Goal: Task Accomplishment & Management: Manage account settings

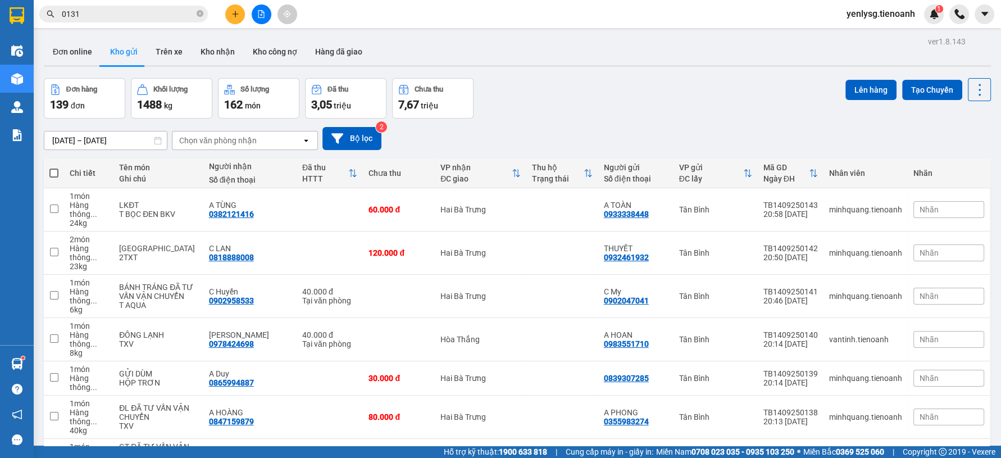
click at [55, 171] on span at bounding box center [53, 173] width 9 height 9
click at [54, 167] on input "checkbox" at bounding box center [54, 167] width 0 height 0
checkbox input "true"
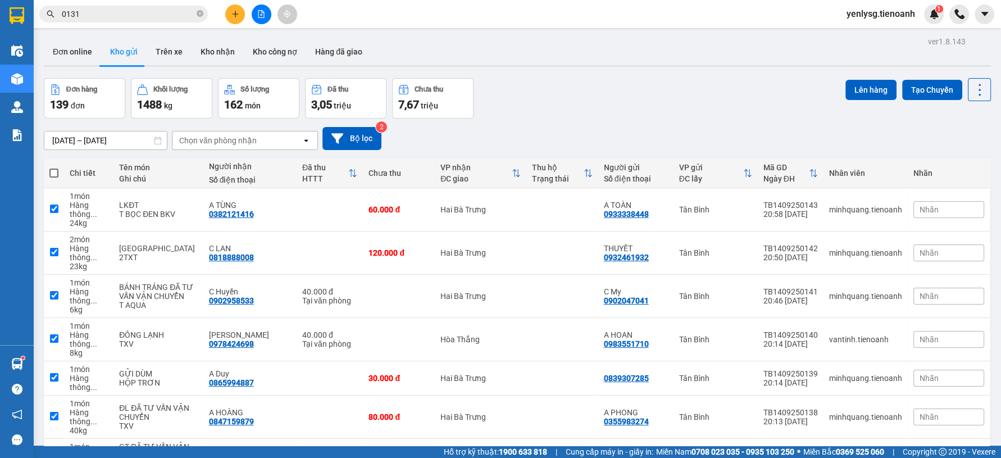
checkbox input "true"
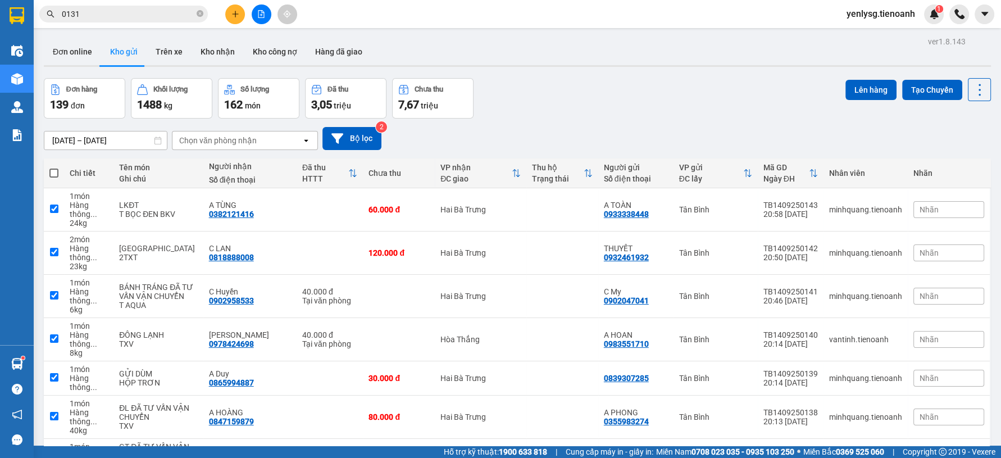
checkbox input "true"
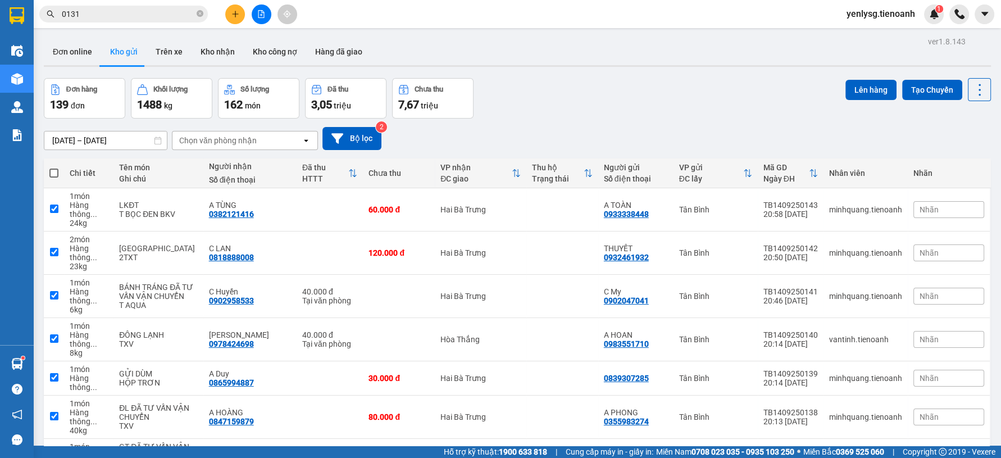
checkbox input "true"
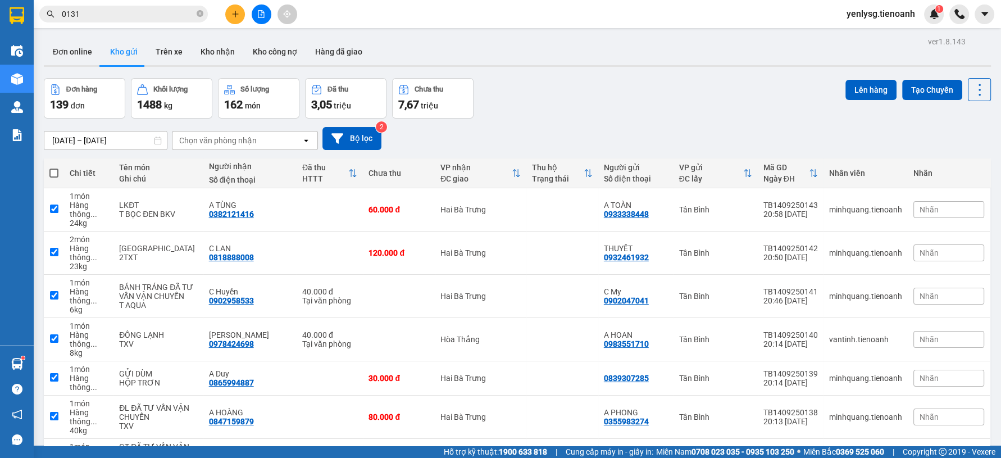
checkbox input "true"
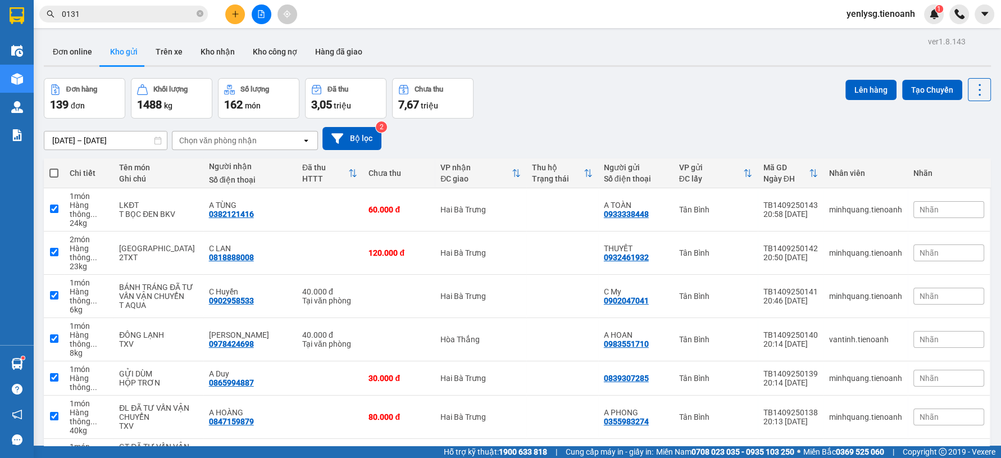
checkbox input "true"
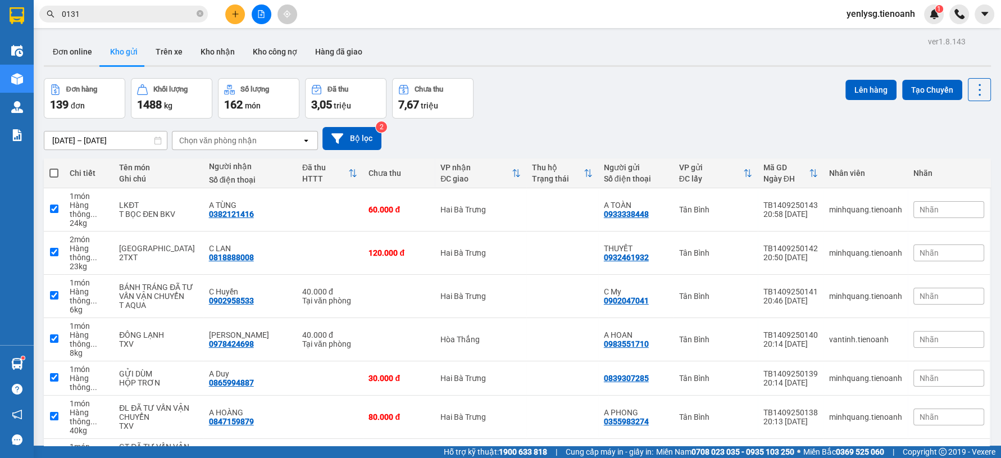
checkbox input "true"
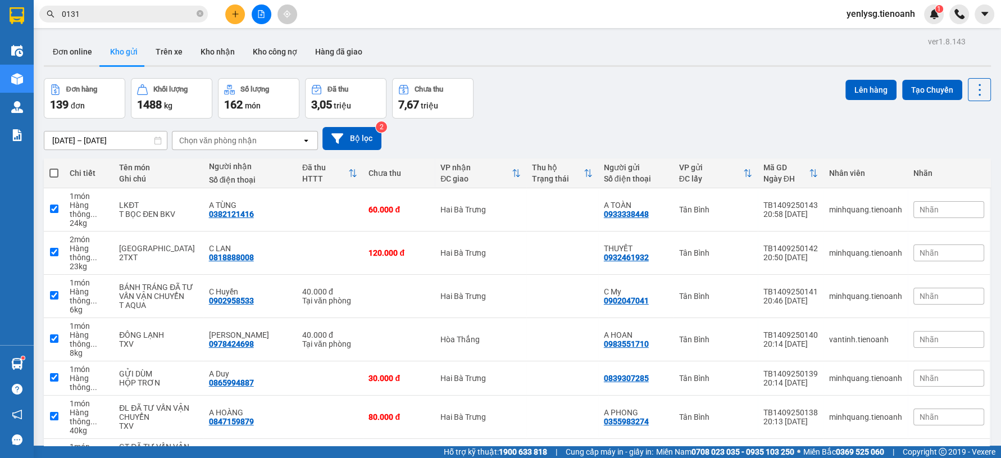
checkbox input "true"
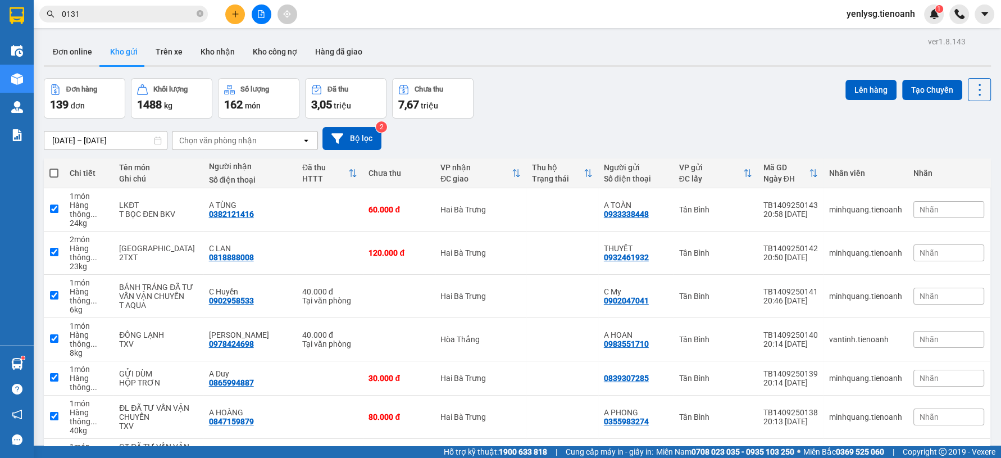
checkbox input "true"
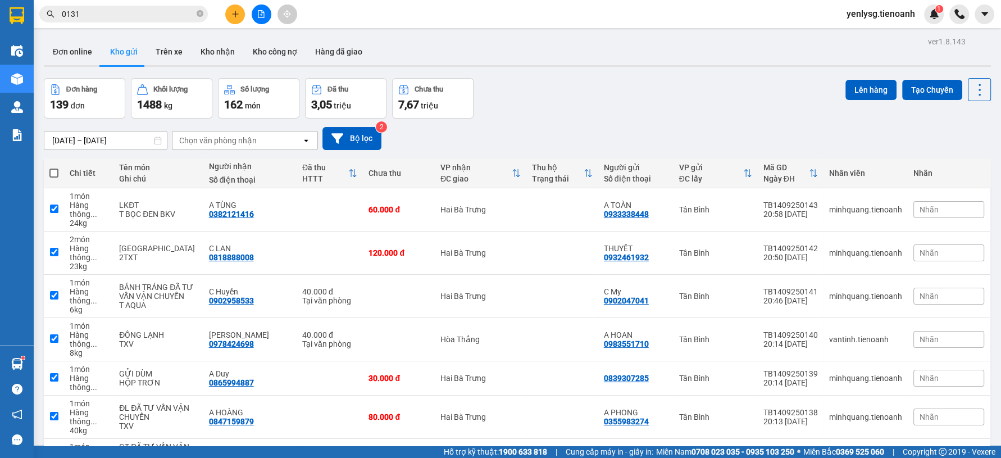
checkbox input "true"
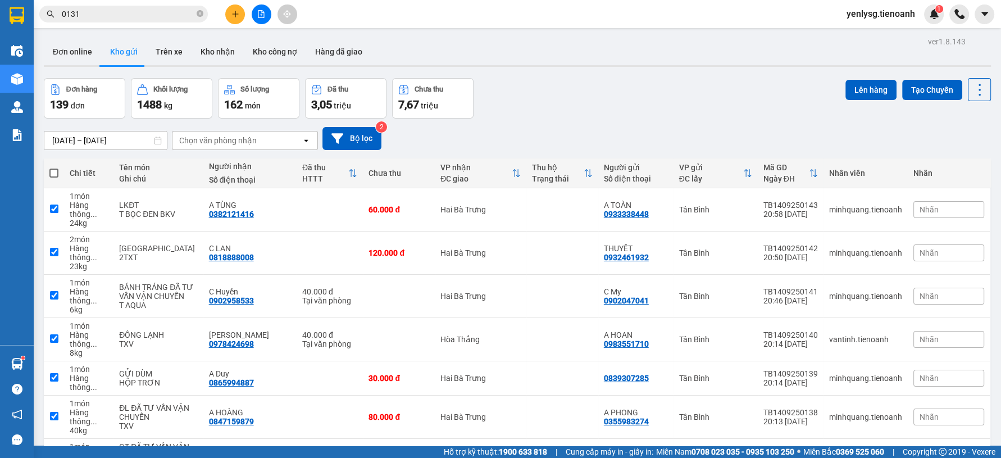
checkbox input "true"
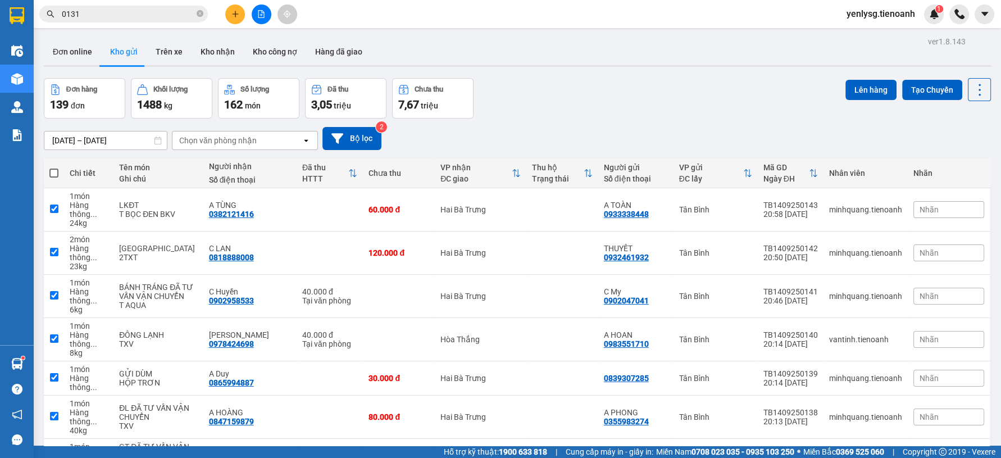
checkbox input "true"
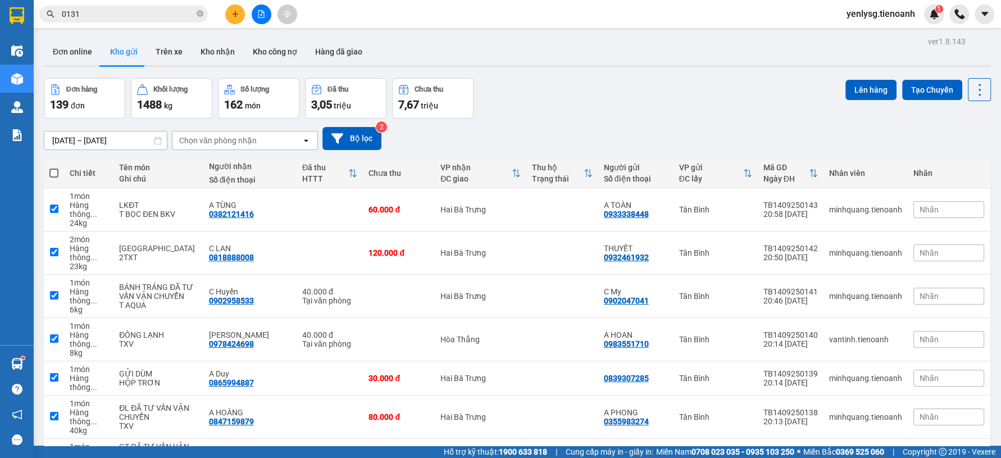
checkbox input "true"
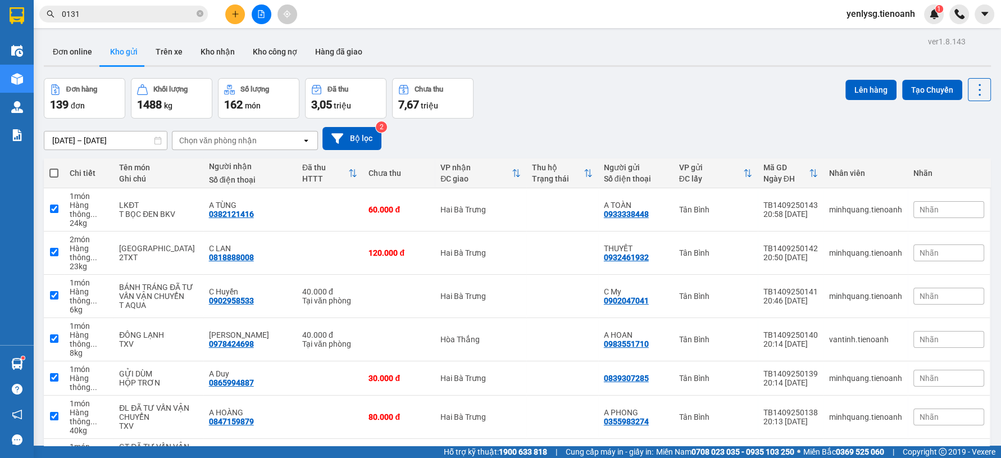
checkbox input "true"
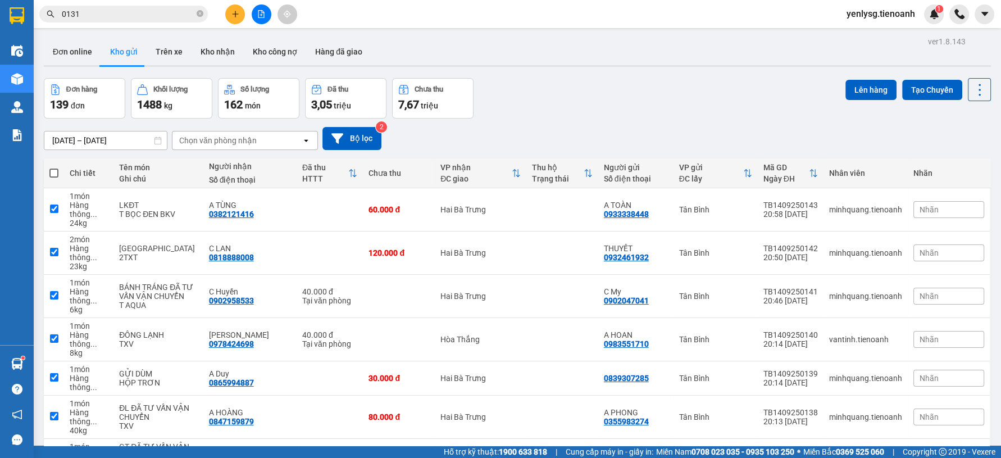
checkbox input "true"
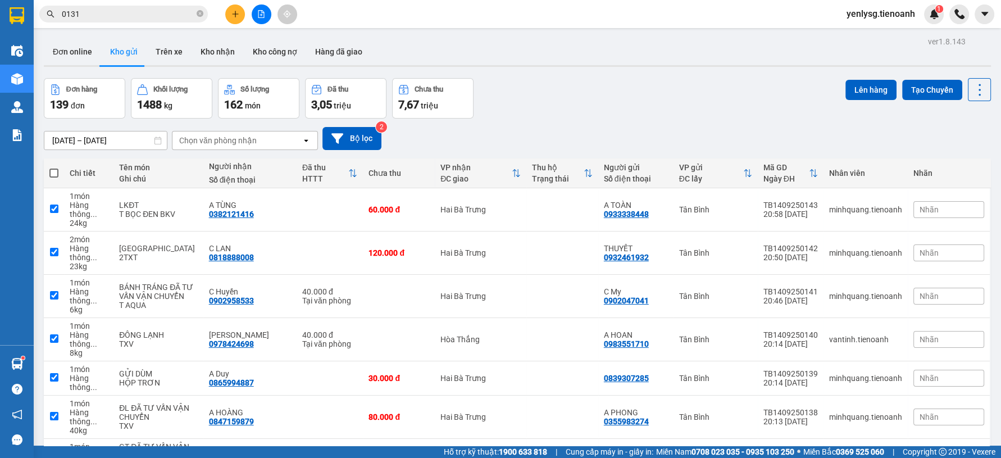
checkbox input "true"
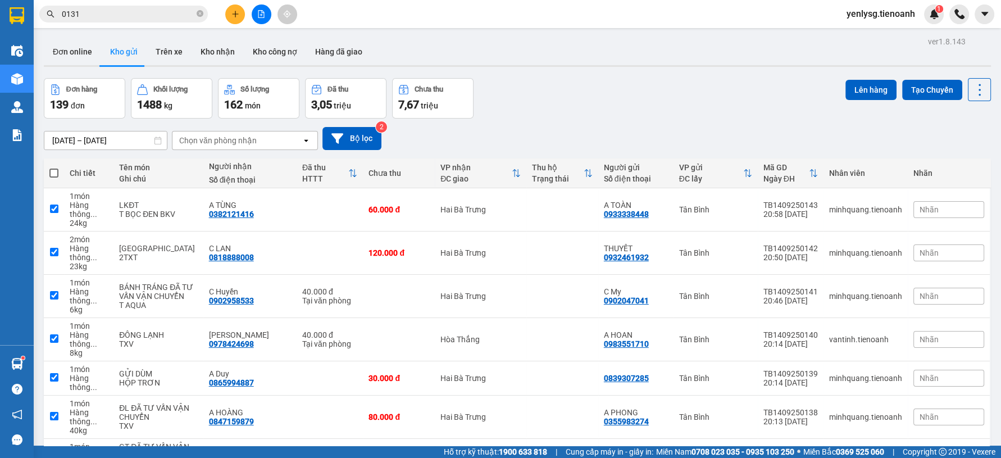
checkbox input "true"
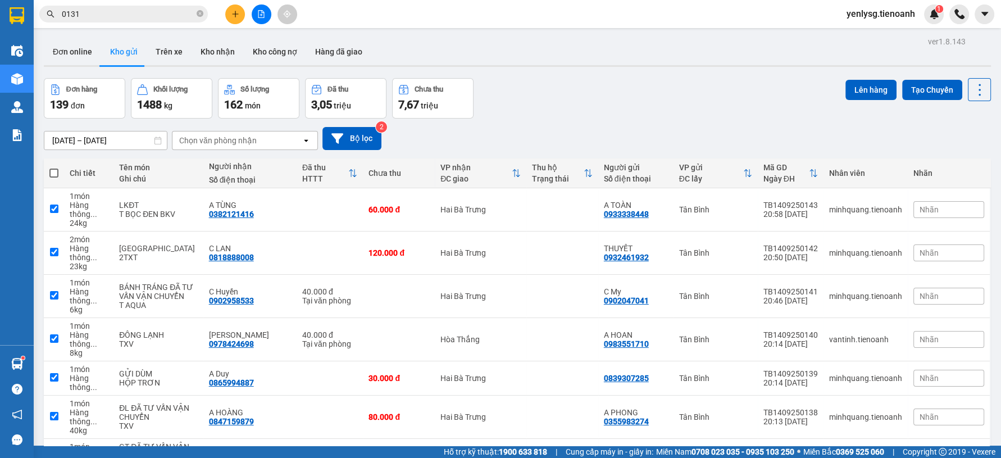
checkbox input "true"
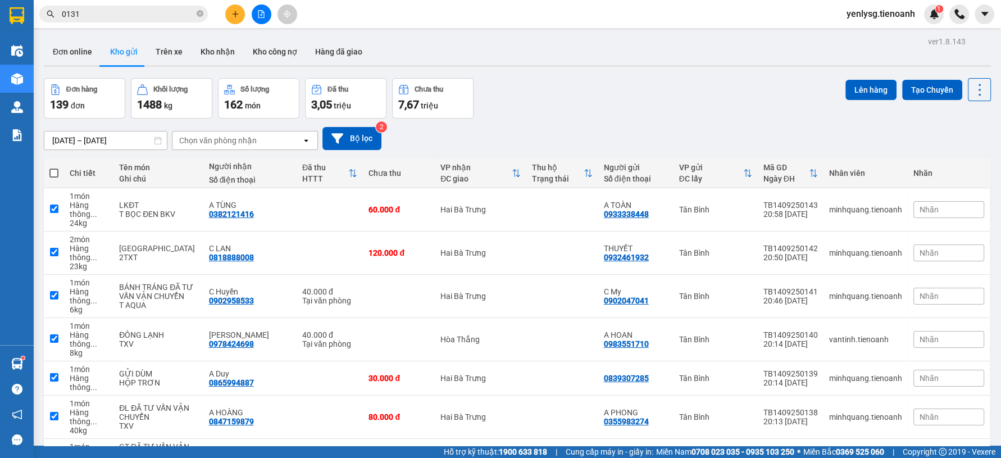
checkbox input "true"
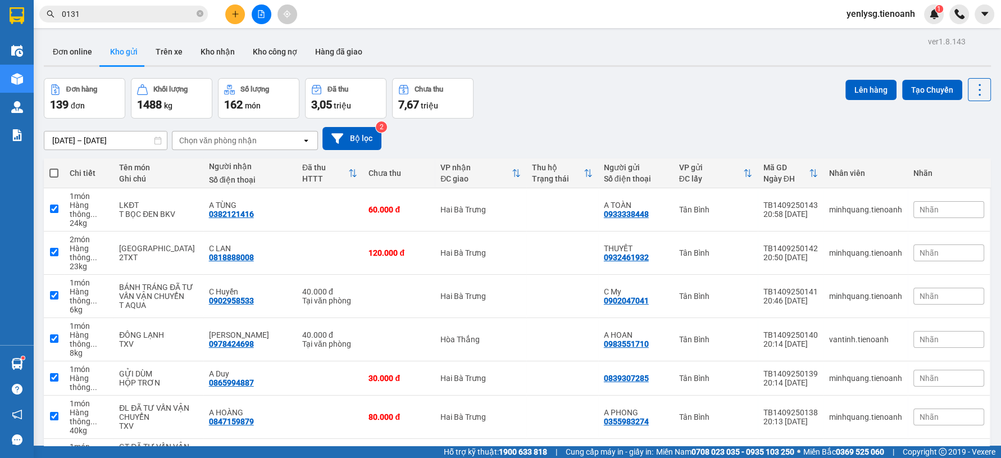
checkbox input "true"
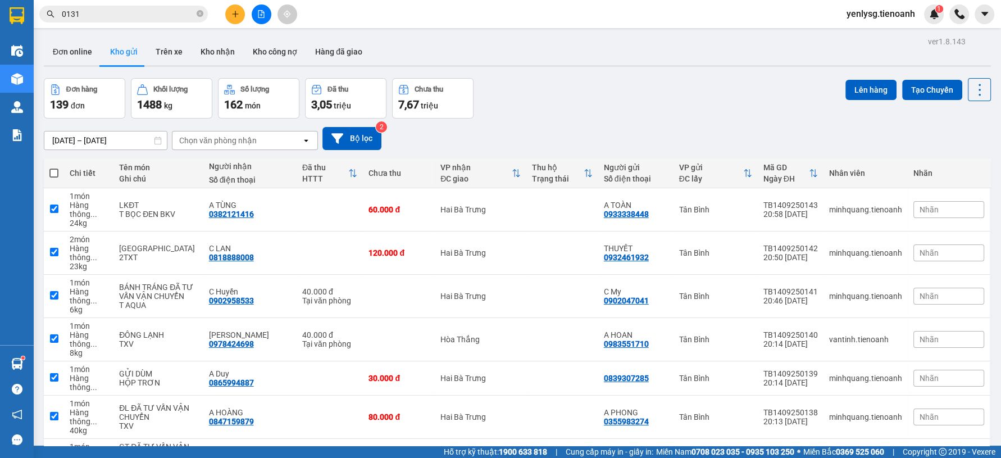
checkbox input "true"
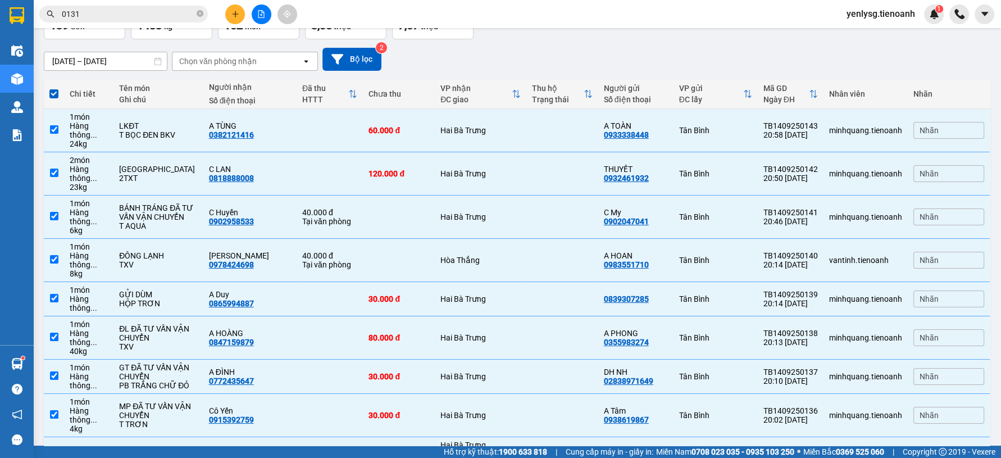
scroll to position [12, 0]
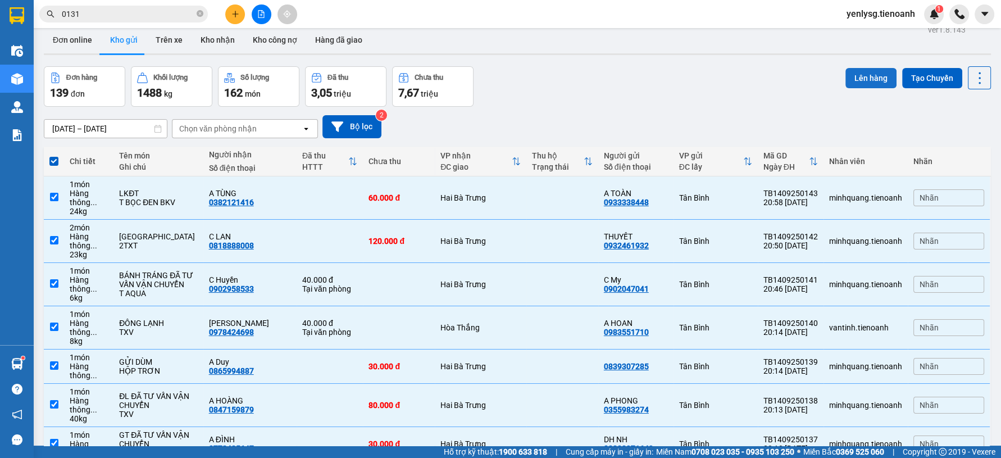
click at [881, 79] on button "Lên hàng" at bounding box center [871, 78] width 51 height 20
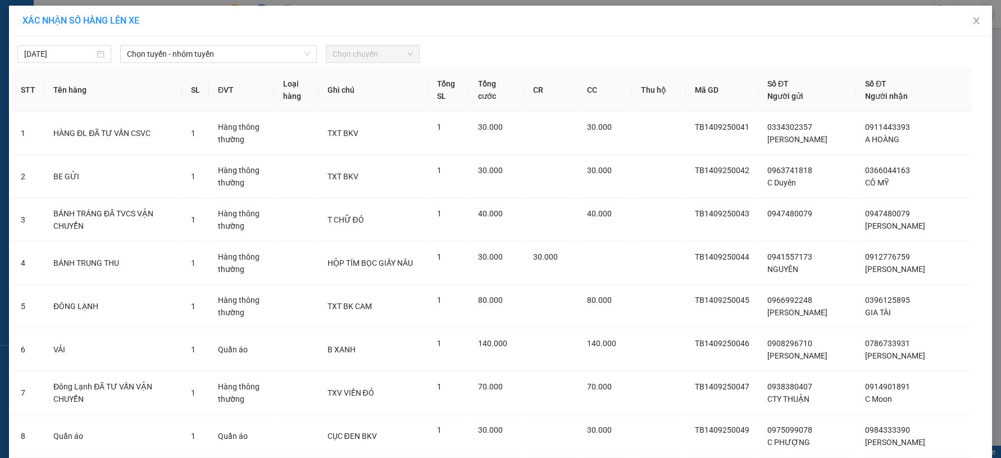
click at [274, 70] on th "ĐVT" at bounding box center [241, 90] width 65 height 43
click at [264, 52] on span "Chọn tuyến - nhóm tuyến" at bounding box center [218, 54] width 183 height 17
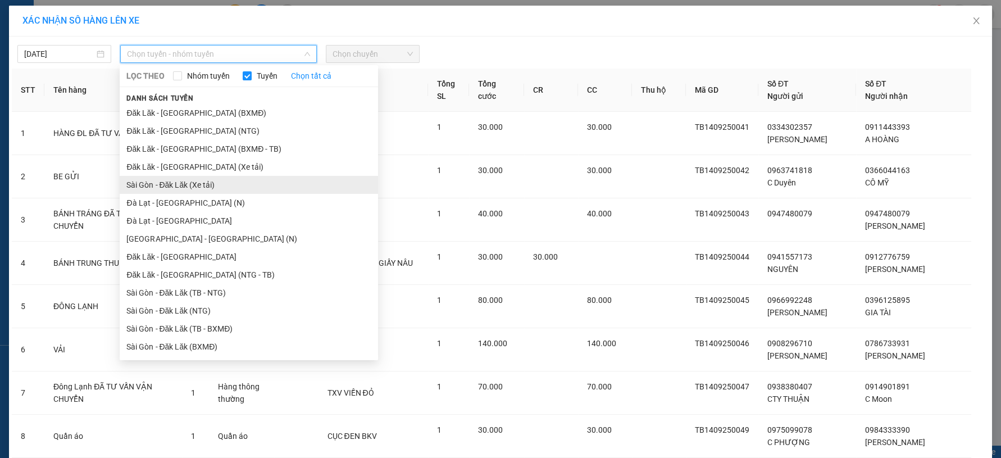
click at [160, 186] on li "Sài Gòn - Đăk Lăk (Xe tải)" at bounding box center [249, 185] width 259 height 18
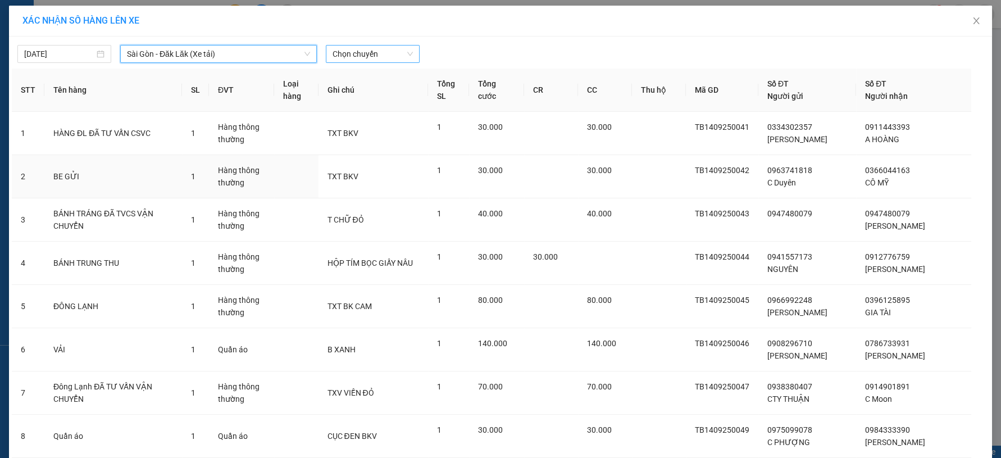
click at [335, 53] on span "Chọn chuyến" at bounding box center [373, 54] width 80 height 17
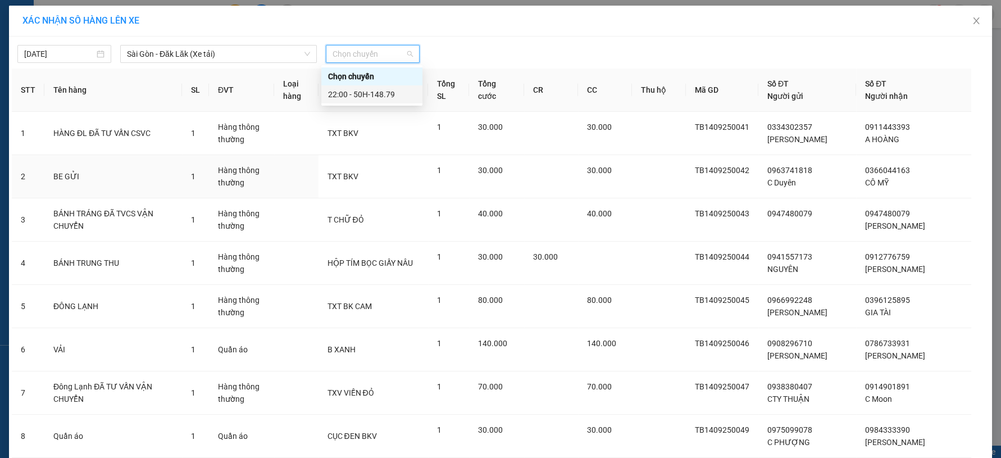
click at [342, 94] on div "22:00 - 50H-148.79" at bounding box center [372, 94] width 88 height 12
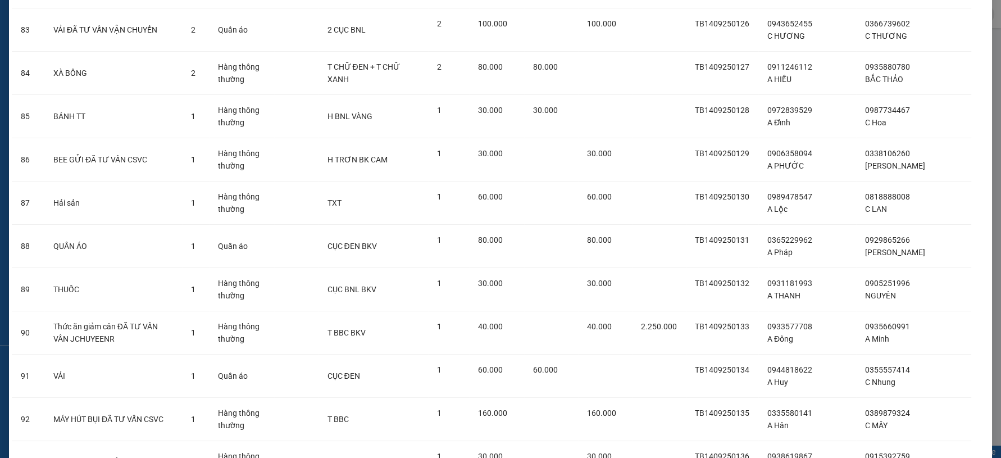
scroll to position [4088, 0]
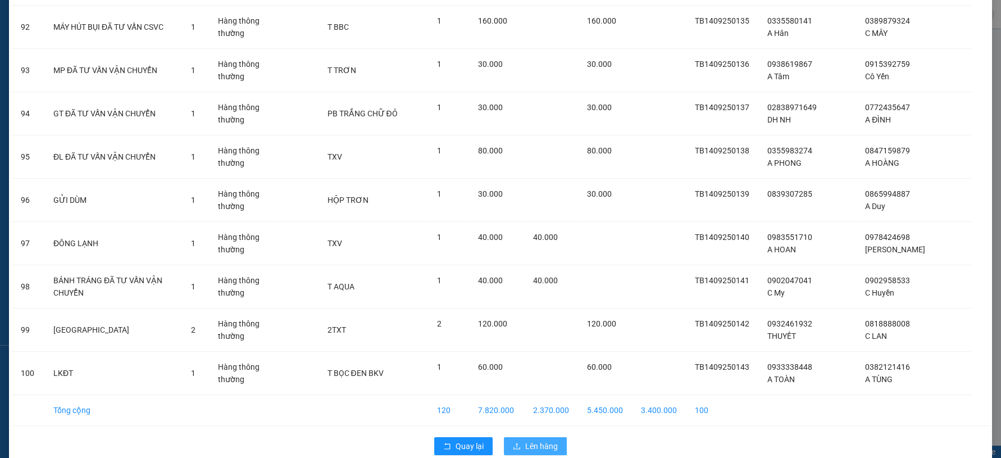
click at [549, 440] on span "Lên hàng" at bounding box center [541, 446] width 33 height 12
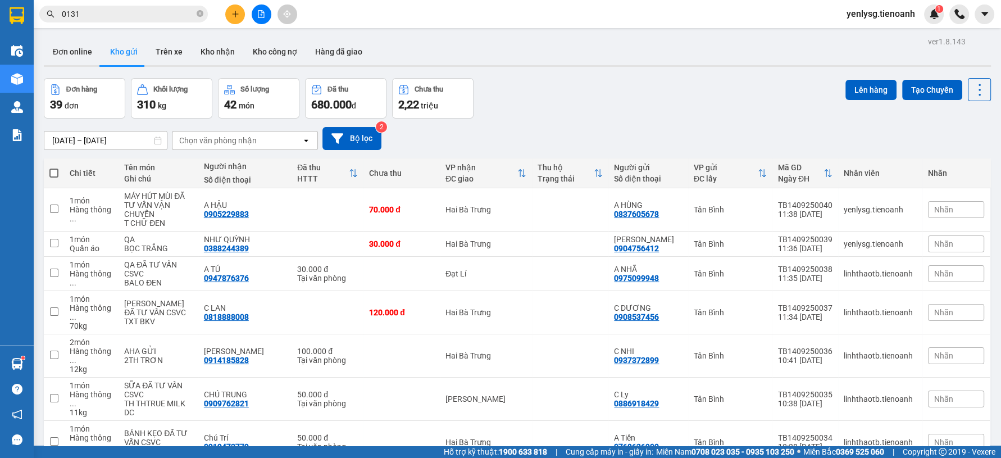
click at [51, 173] on span at bounding box center [53, 173] width 9 height 9
click at [54, 167] on input "checkbox" at bounding box center [54, 167] width 0 height 0
checkbox input "true"
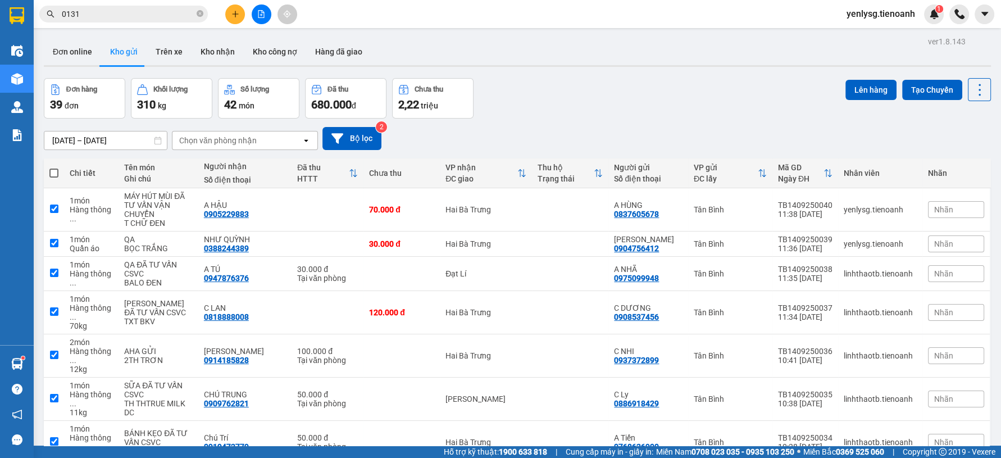
checkbox input "true"
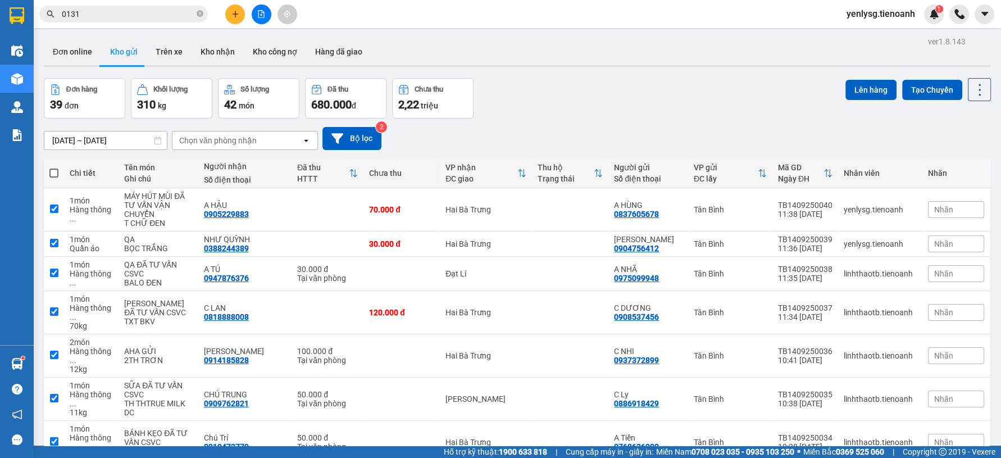
checkbox input "true"
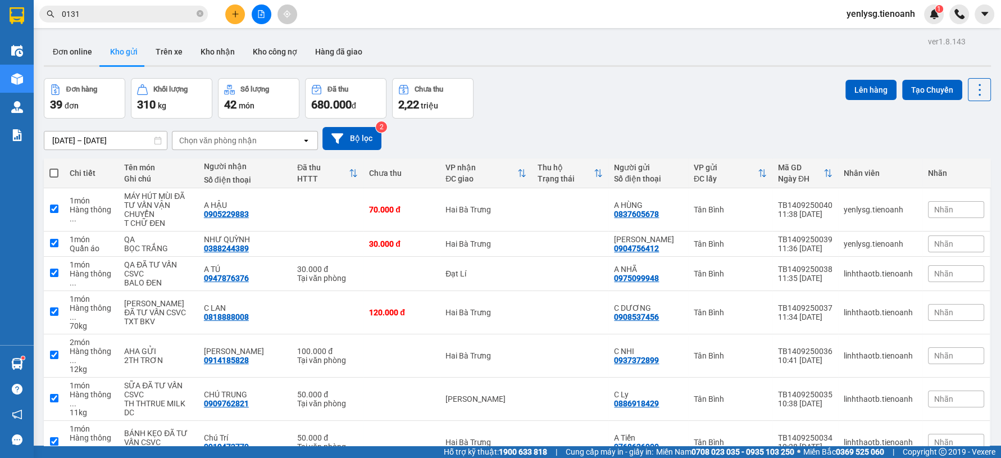
checkbox input "true"
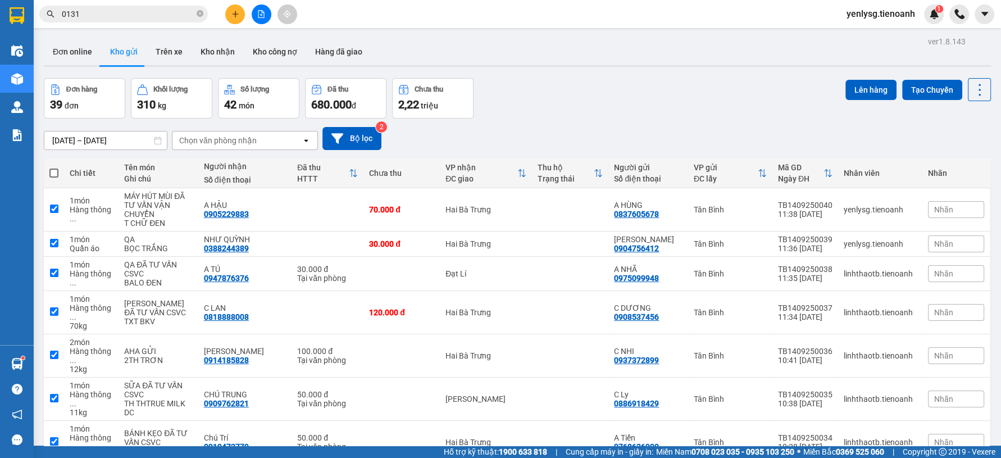
checkbox input "true"
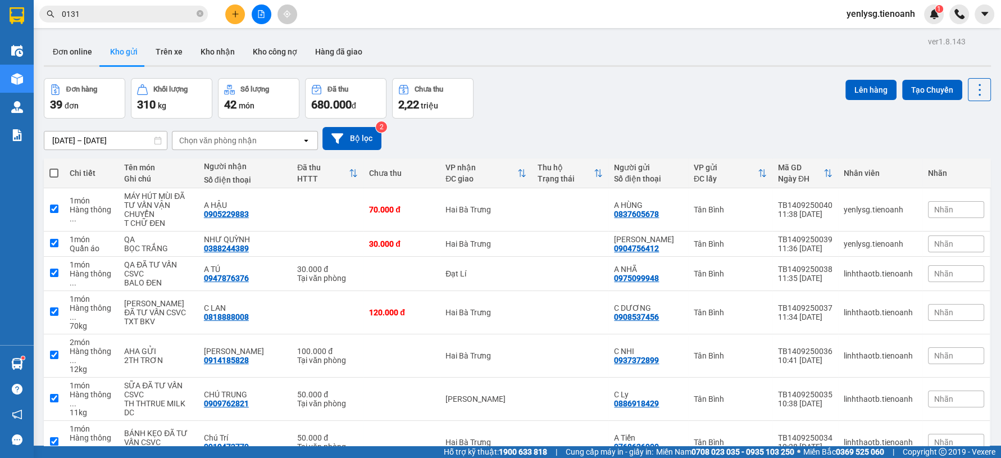
checkbox input "true"
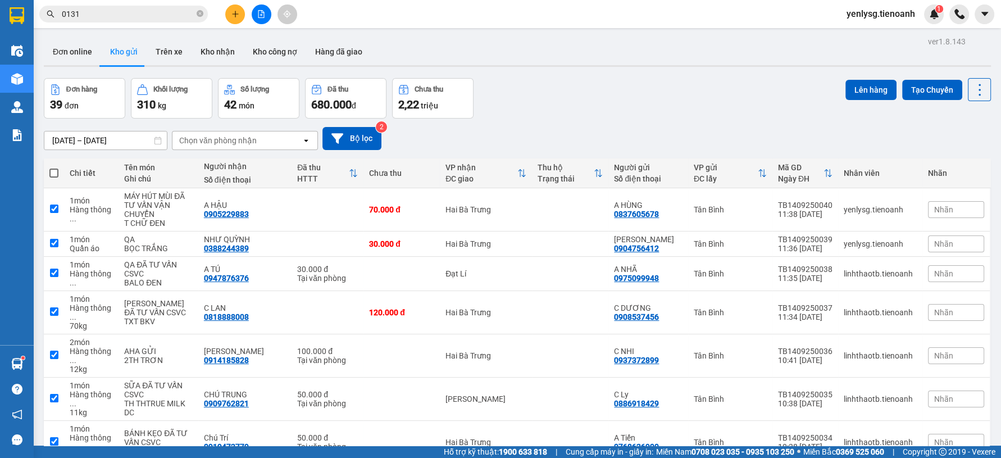
checkbox input "true"
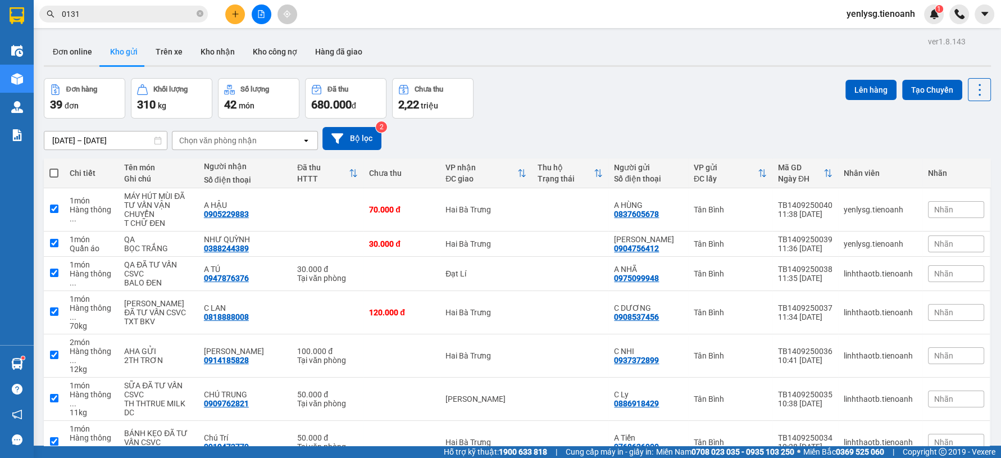
checkbox input "true"
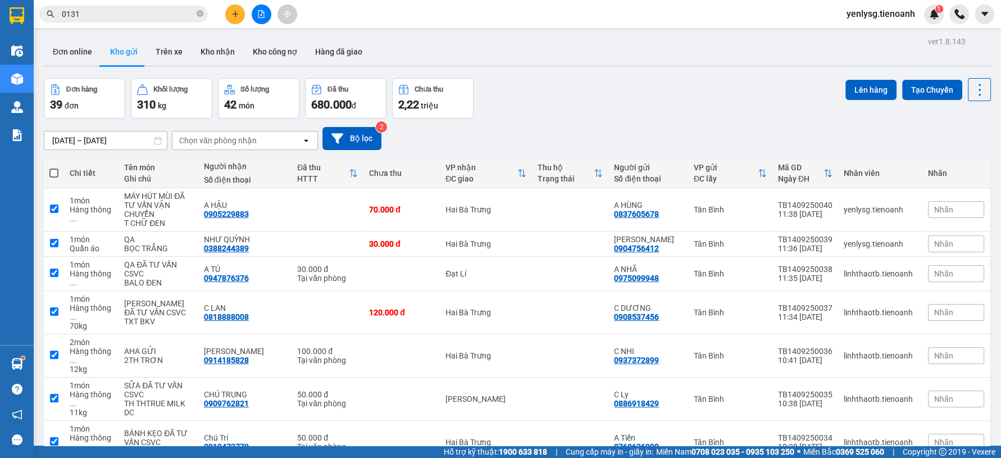
checkbox input "true"
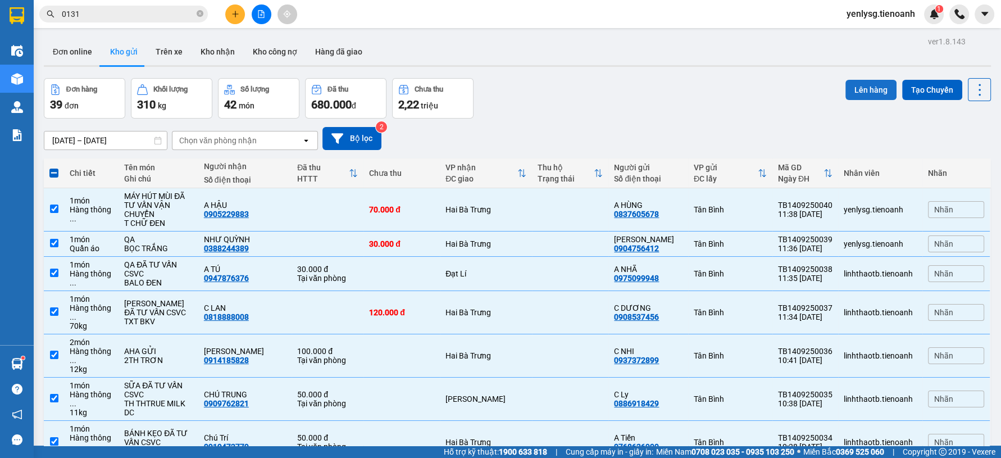
click at [848, 84] on button "Lên hàng" at bounding box center [871, 90] width 51 height 20
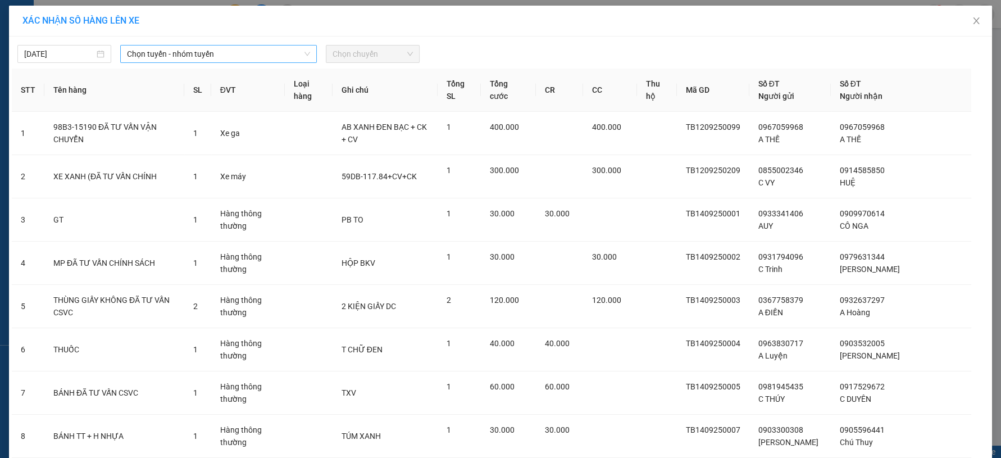
click at [268, 50] on span "Chọn tuyến - nhóm tuyến" at bounding box center [218, 54] width 183 height 17
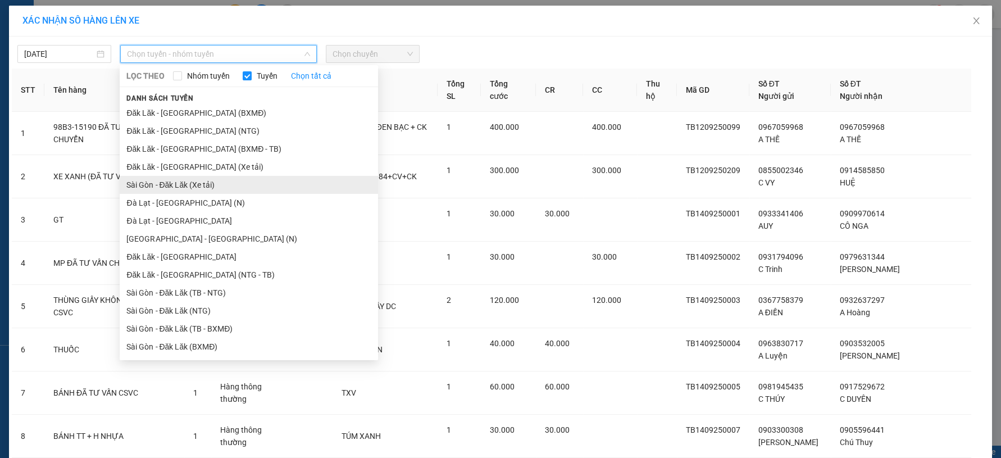
click at [141, 187] on li "Sài Gòn - Đăk Lăk (Xe tải)" at bounding box center [249, 185] width 259 height 18
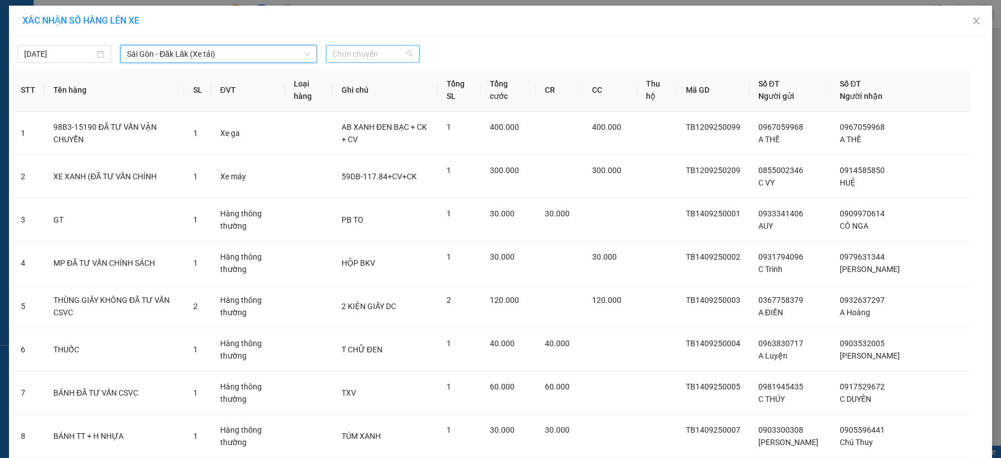
click at [373, 60] on span "Chọn chuyến" at bounding box center [373, 54] width 80 height 17
click at [374, 94] on div "22:00 - 50H-148.79" at bounding box center [372, 94] width 88 height 12
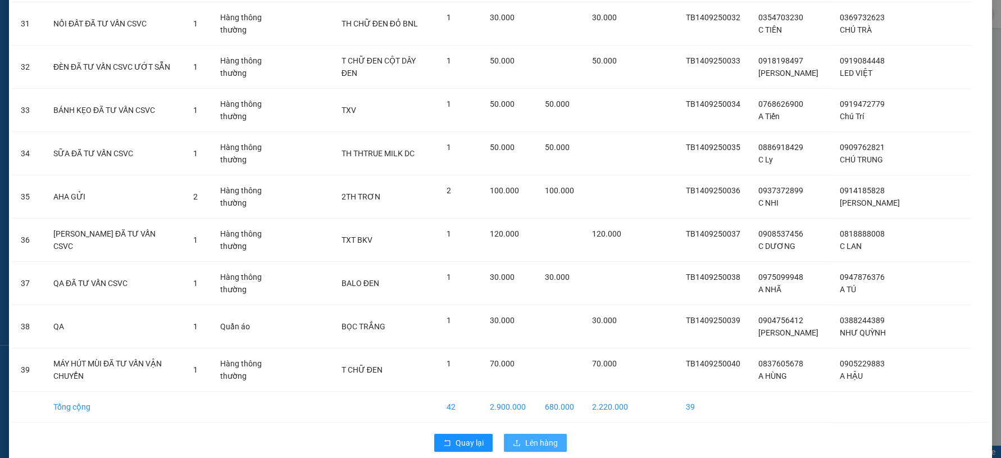
scroll to position [1452, 0]
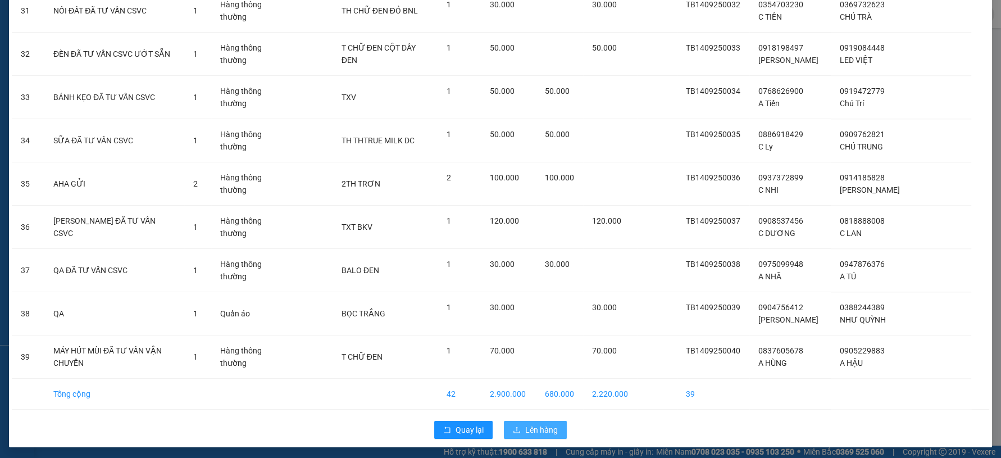
click at [536, 427] on span "Lên hàng" at bounding box center [541, 430] width 33 height 12
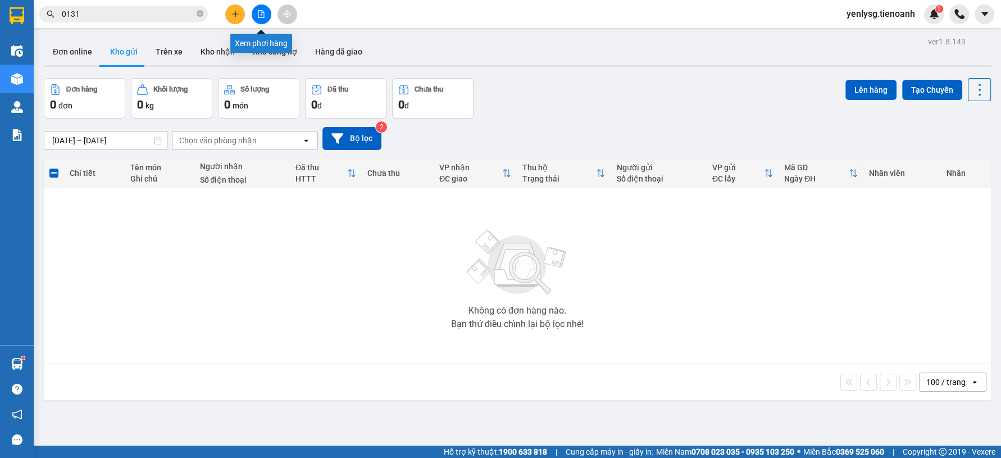
click at [261, 8] on button at bounding box center [262, 14] width 20 height 20
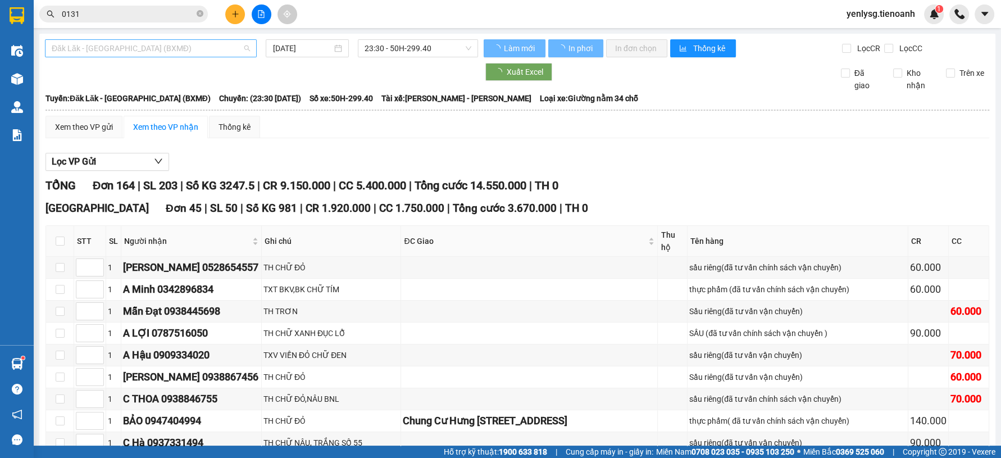
click at [187, 53] on span "Đăk Lăk - [GEOGRAPHIC_DATA] (BXMĐ)" at bounding box center [151, 48] width 198 height 17
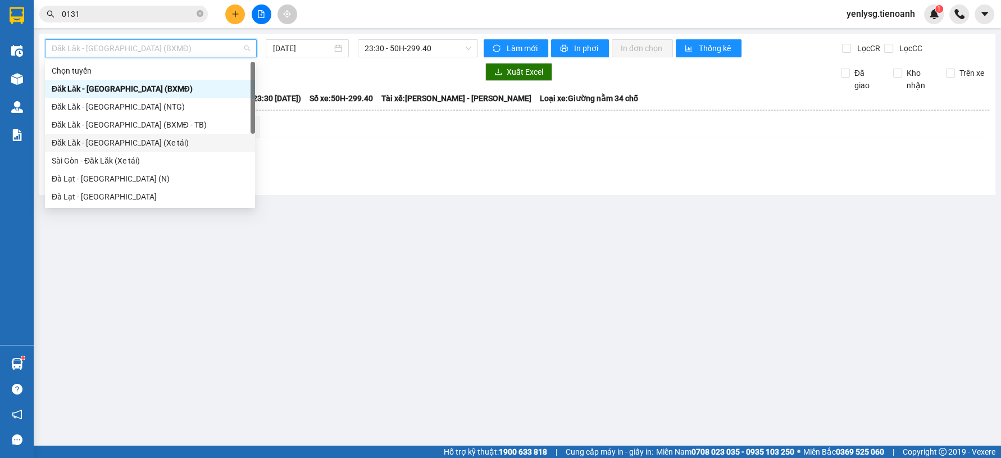
click at [159, 137] on div "Đăk Lăk - [GEOGRAPHIC_DATA] (Xe tải)" at bounding box center [150, 143] width 197 height 12
type input "[DATE]"
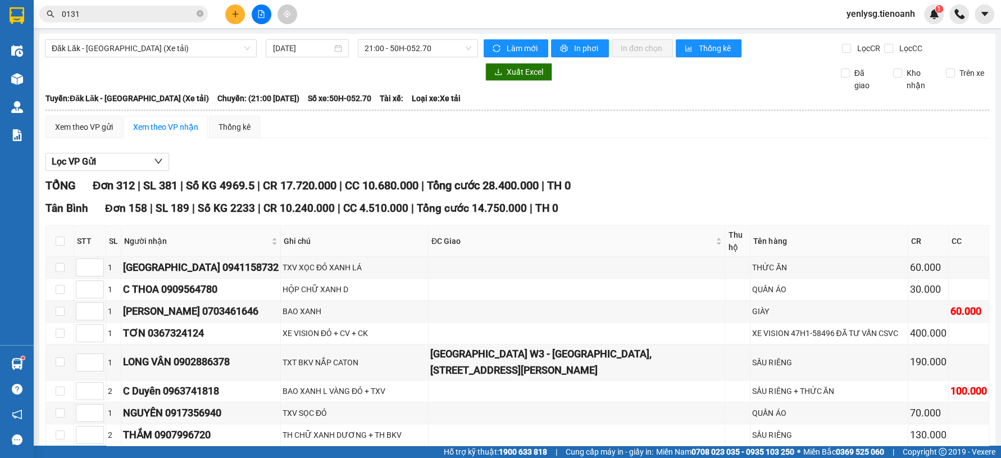
click at [157, 23] on div "Kết quả tìm kiếm ( 2089 ) Bộ lọc Mã ĐH Trạng thái Món hàng Thu hộ Tổng cước Chư…" at bounding box center [109, 14] width 219 height 20
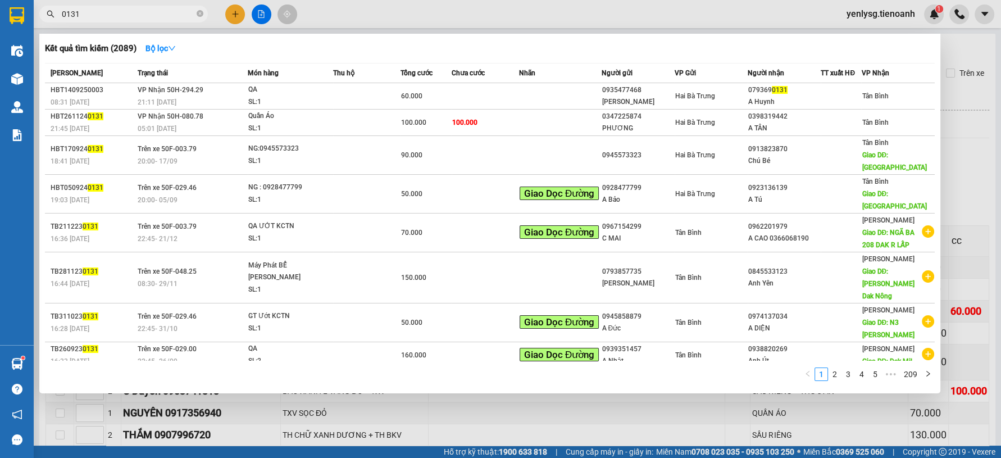
click at [154, 17] on input "0131" at bounding box center [128, 14] width 133 height 12
click at [153, 16] on input "0131" at bounding box center [128, 14] width 133 height 12
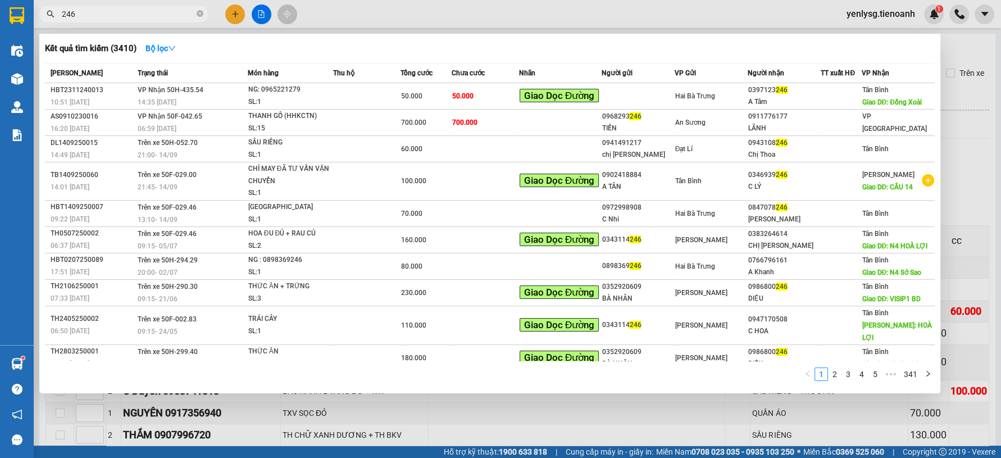
click at [127, 12] on input "246" at bounding box center [128, 14] width 133 height 12
click at [127, 13] on input "246" at bounding box center [128, 14] width 133 height 12
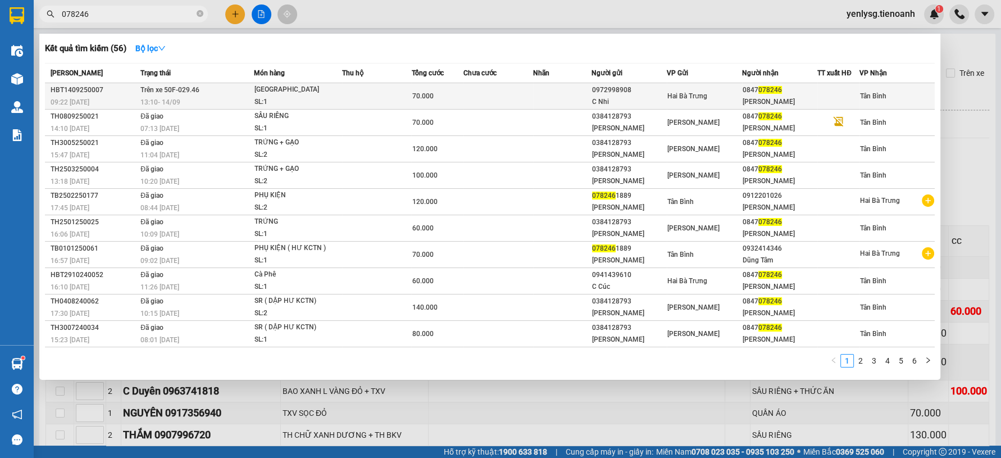
type input "078246"
click at [248, 88] on td "Trên xe 50F-029.46 13:10 - 14/09" at bounding box center [196, 96] width 116 height 26
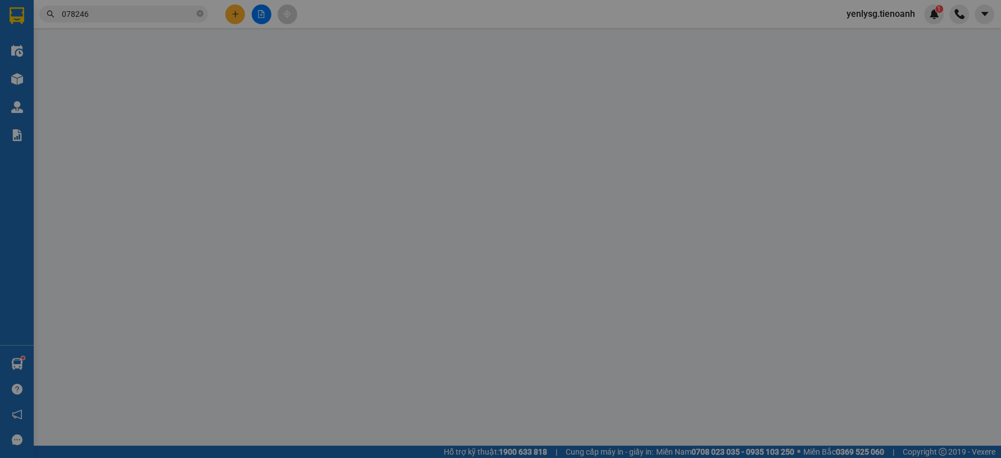
type input "0847078246"
type input "[PERSON_NAME]"
type input "0972998908"
type input "C Nhi"
type input "70.000"
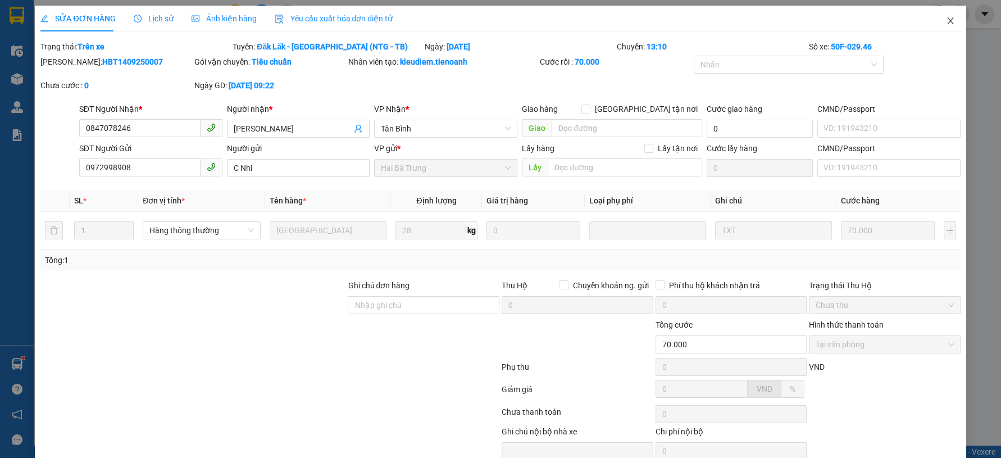
click at [946, 22] on icon "close" at bounding box center [950, 20] width 9 height 9
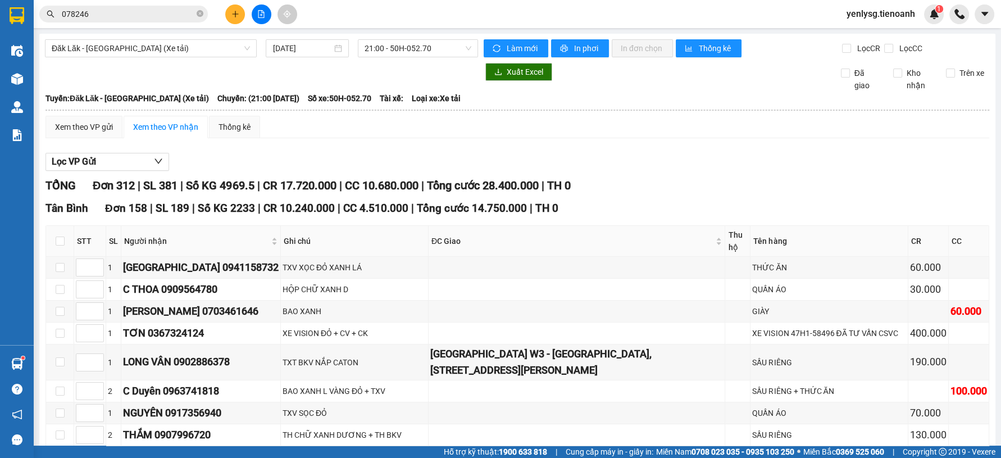
click at [942, 20] on div "yenlysg.tienoanh 1" at bounding box center [891, 14] width 106 height 20
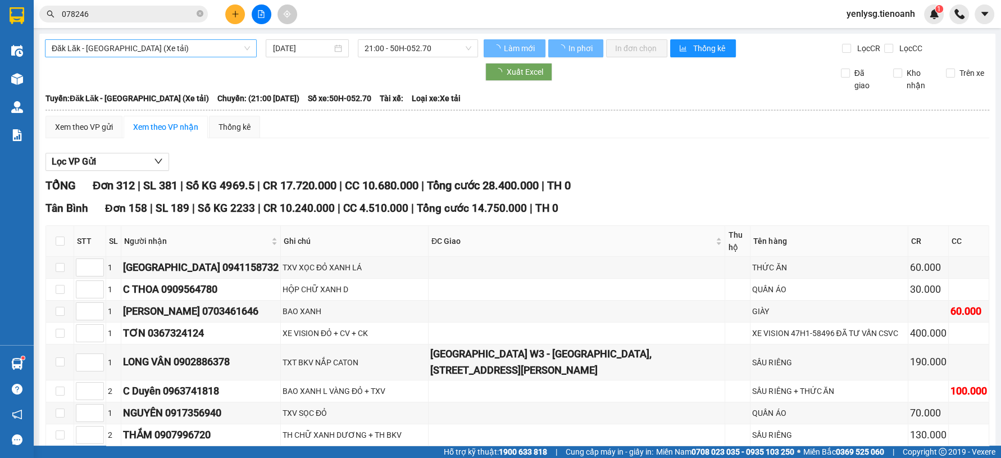
click at [180, 50] on span "Đăk Lăk - [GEOGRAPHIC_DATA] (Xe tải)" at bounding box center [151, 48] width 198 height 17
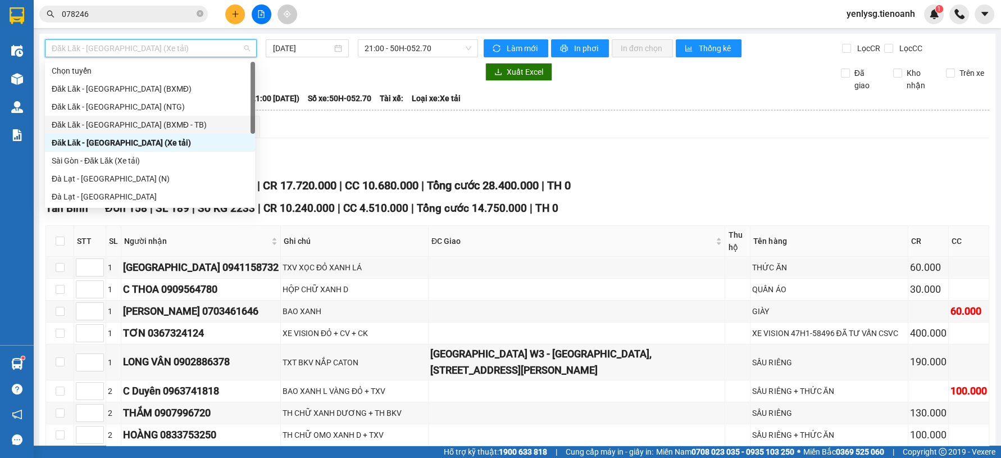
click at [119, 125] on div "Đăk Lăk - [GEOGRAPHIC_DATA] (BXMĐ - TB)" at bounding box center [150, 125] width 197 height 12
type input "[DATE]"
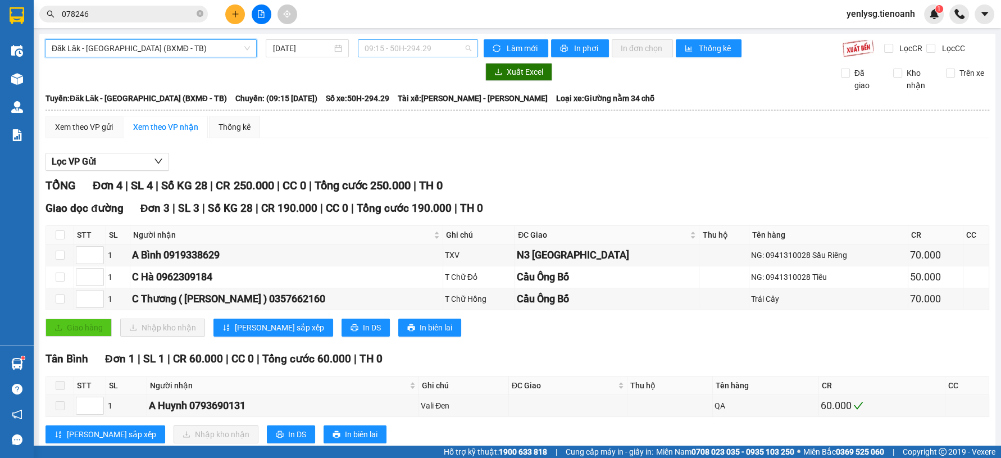
click at [425, 56] on span "09:15 - 50H-294.29" at bounding box center [418, 48] width 107 height 17
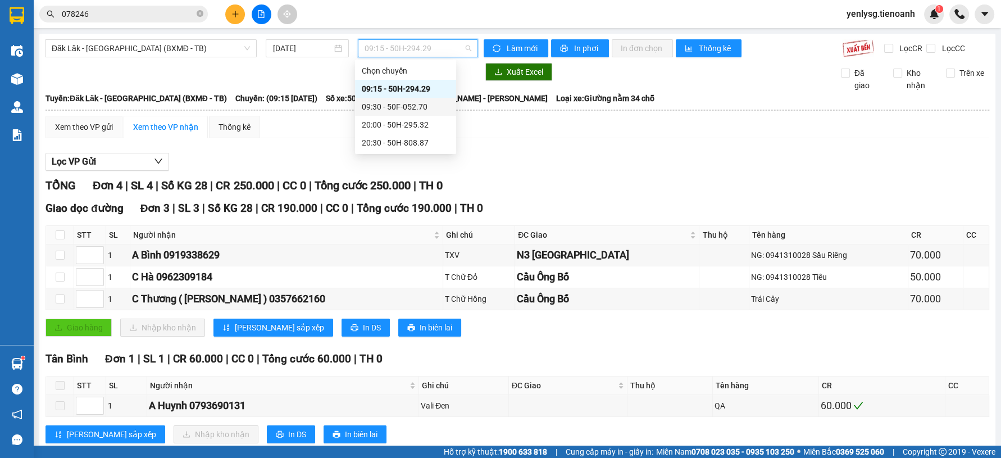
click at [401, 107] on div "09:30 - 50F-052.70" at bounding box center [406, 107] width 88 height 12
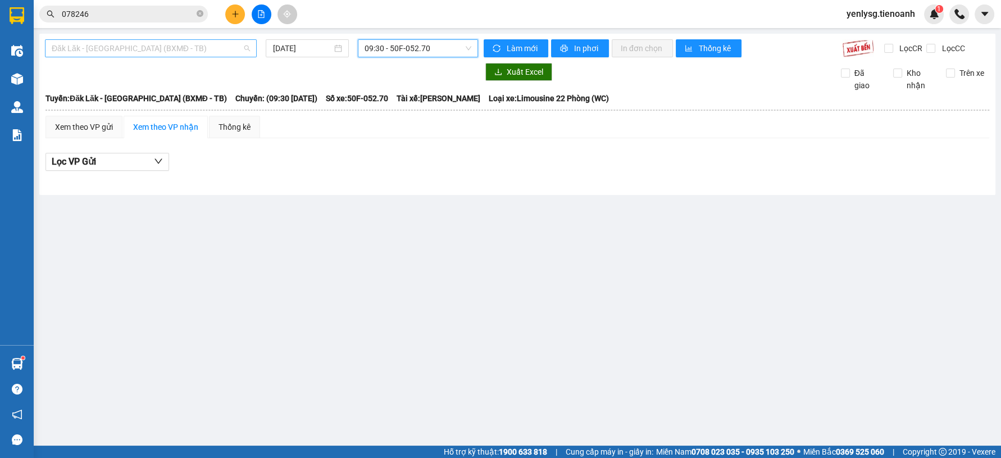
click at [191, 52] on span "Đăk Lăk - [GEOGRAPHIC_DATA] (BXMĐ - TB)" at bounding box center [151, 48] width 198 height 17
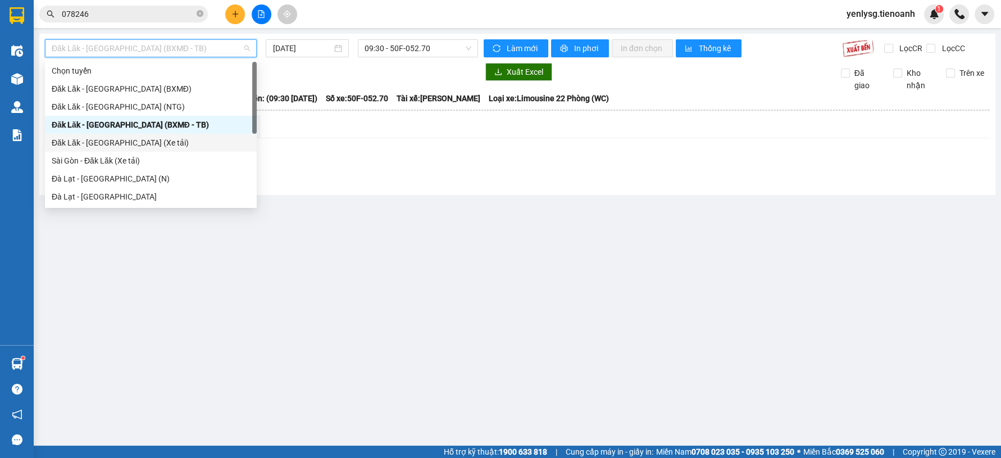
scroll to position [144, 0]
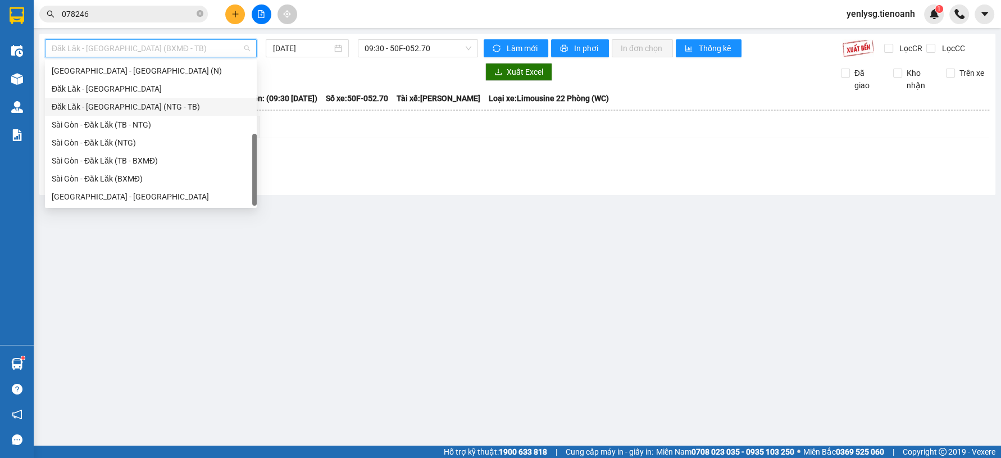
click at [125, 107] on div "Đăk Lăk - Sài Gòn (NTG - TB)" at bounding box center [151, 107] width 198 height 12
type input "[DATE]"
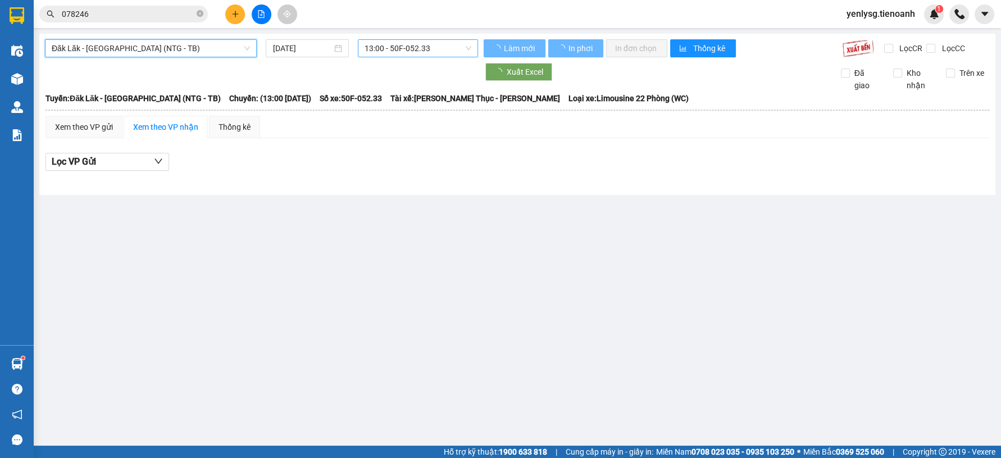
click at [388, 43] on span "13:00 - 50F-052.33" at bounding box center [418, 48] width 107 height 17
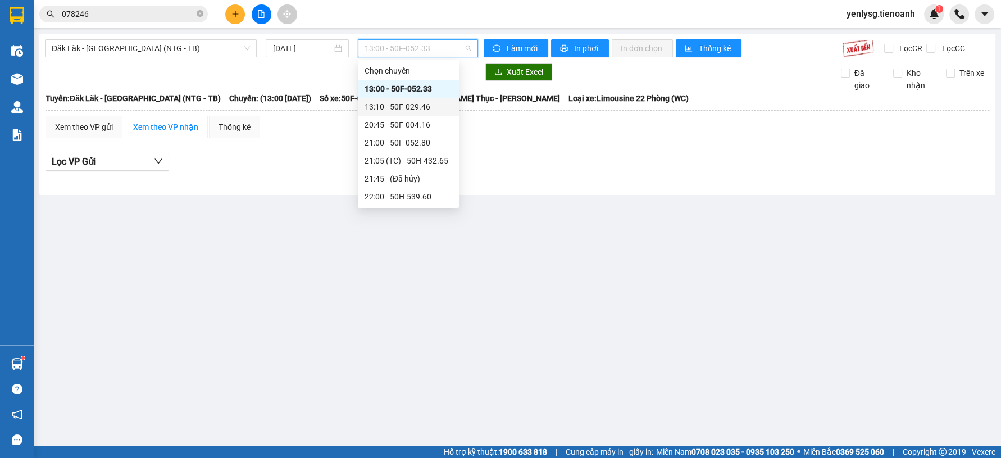
click at [374, 105] on div "13:10 - 50F-029.46" at bounding box center [409, 107] width 88 height 12
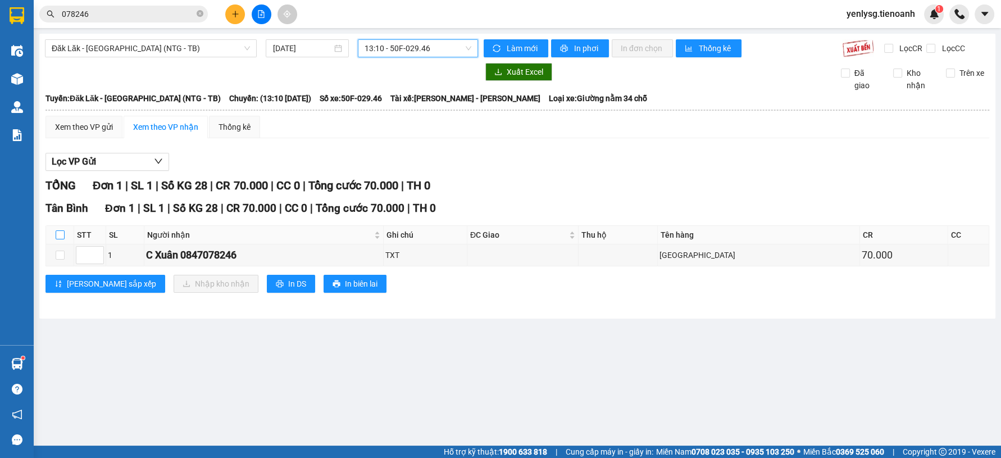
click at [62, 235] on input "checkbox" at bounding box center [60, 234] width 9 height 9
checkbox input "true"
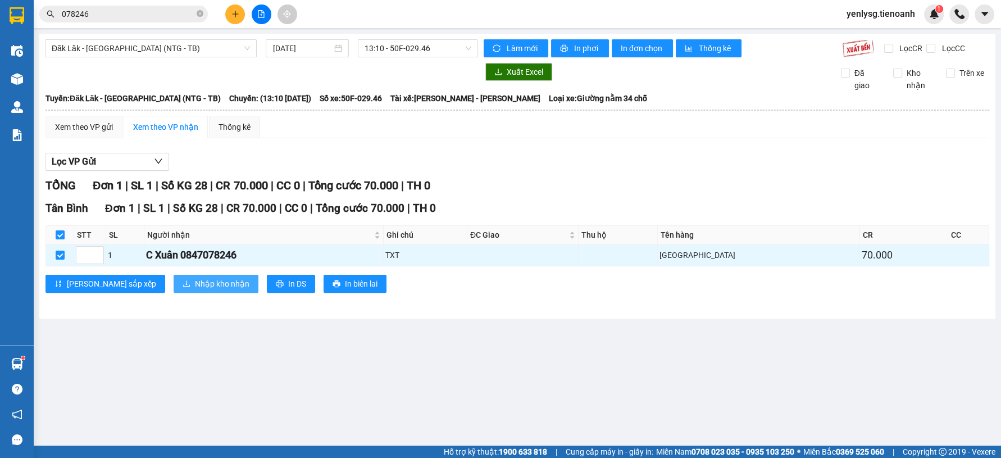
click at [195, 279] on span "Nhập kho nhận" at bounding box center [222, 284] width 55 height 12
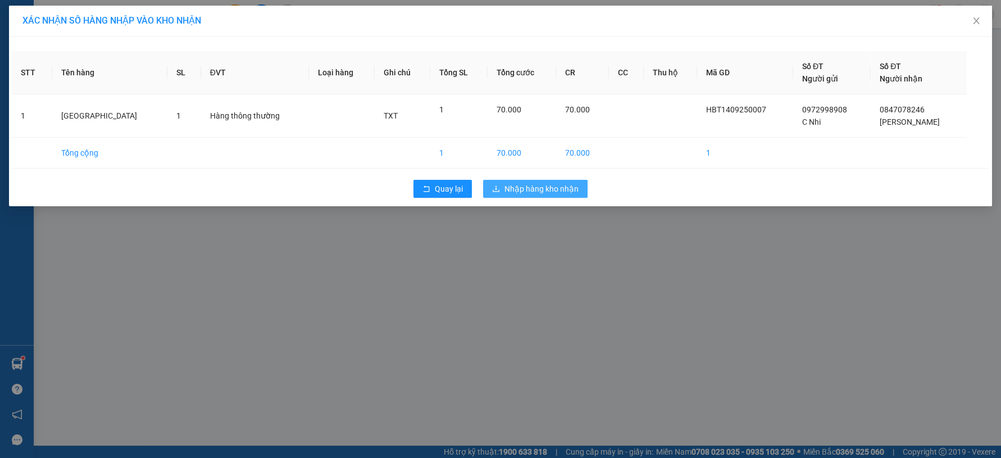
click at [570, 186] on span "Nhập hàng kho nhận" at bounding box center [542, 189] width 74 height 12
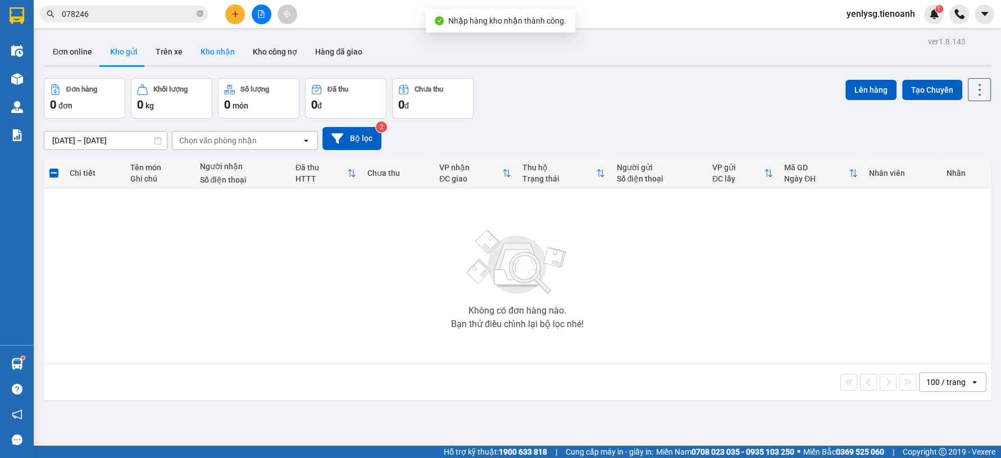
click at [214, 55] on button "Kho nhận" at bounding box center [218, 51] width 52 height 27
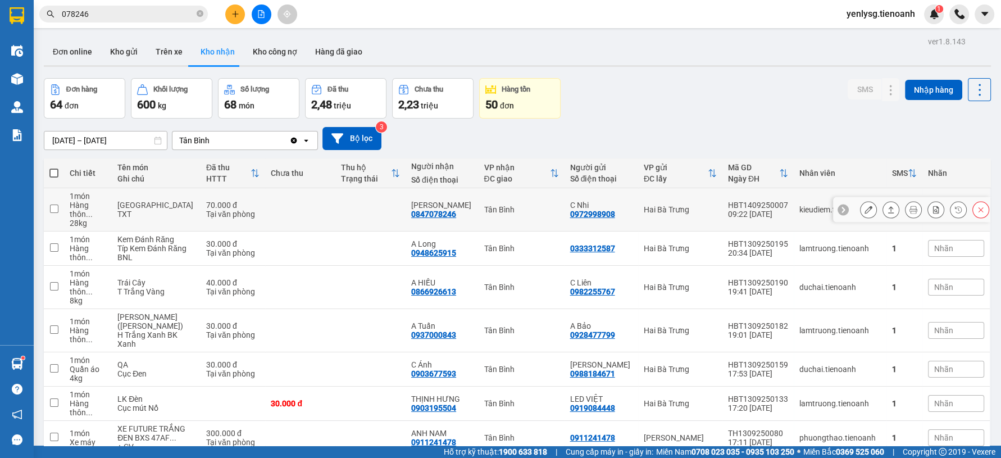
click at [889, 206] on icon at bounding box center [892, 209] width 6 height 7
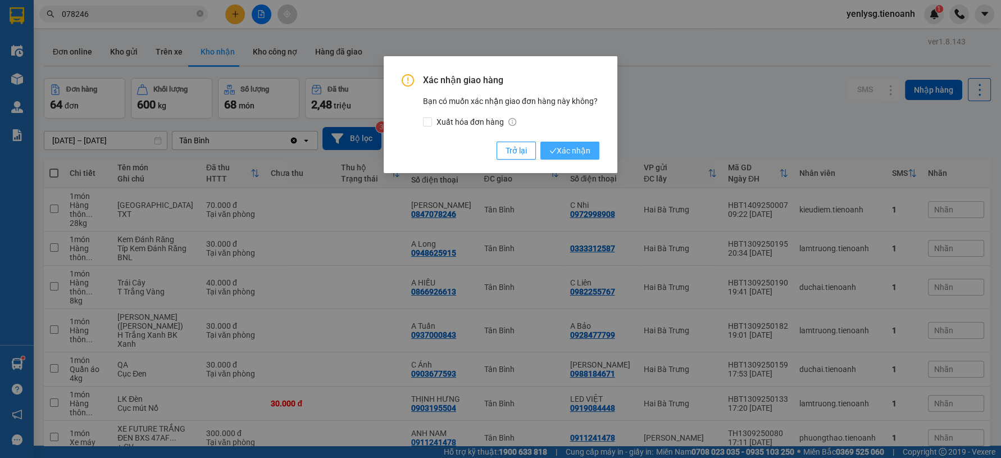
click at [559, 146] on span "Xác nhận" at bounding box center [570, 150] width 41 height 12
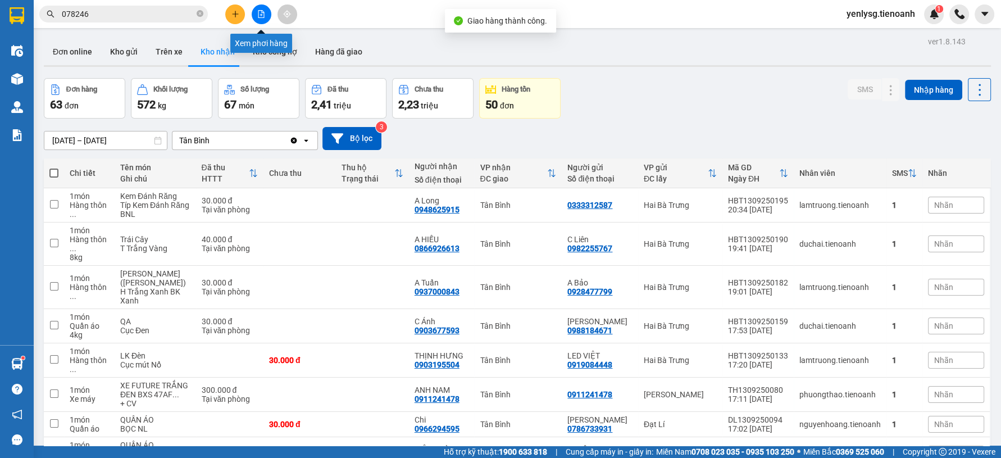
click at [252, 12] on button at bounding box center [262, 14] width 20 height 20
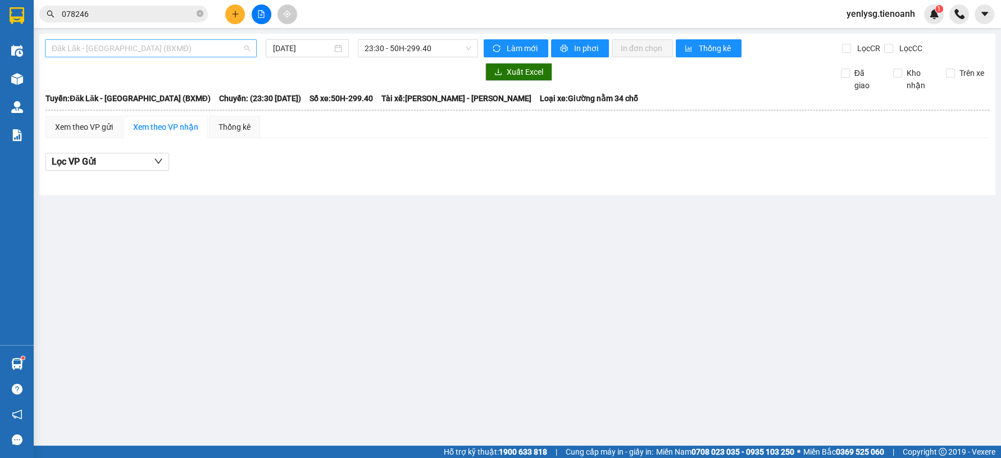
click at [207, 51] on span "Đăk Lăk - [GEOGRAPHIC_DATA] (BXMĐ)" at bounding box center [151, 48] width 198 height 17
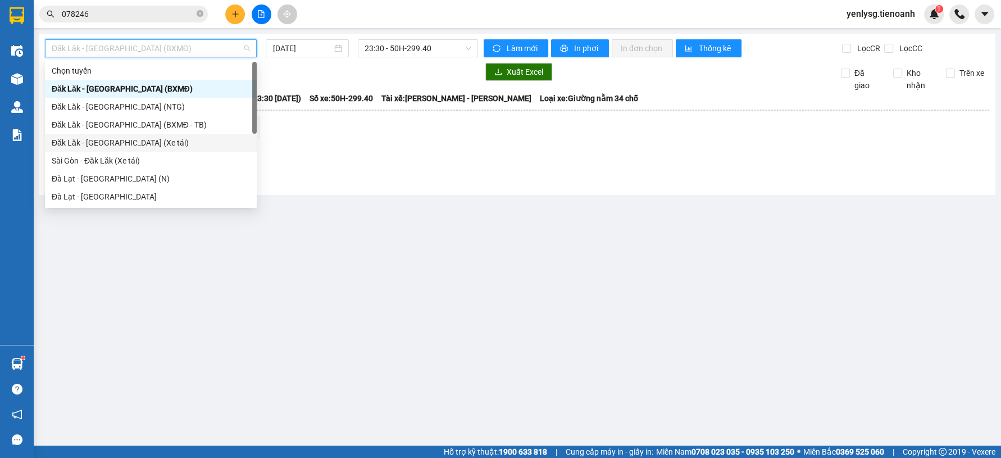
click at [157, 138] on div "Đăk Lăk - [GEOGRAPHIC_DATA] (Xe tải)" at bounding box center [151, 143] width 198 height 12
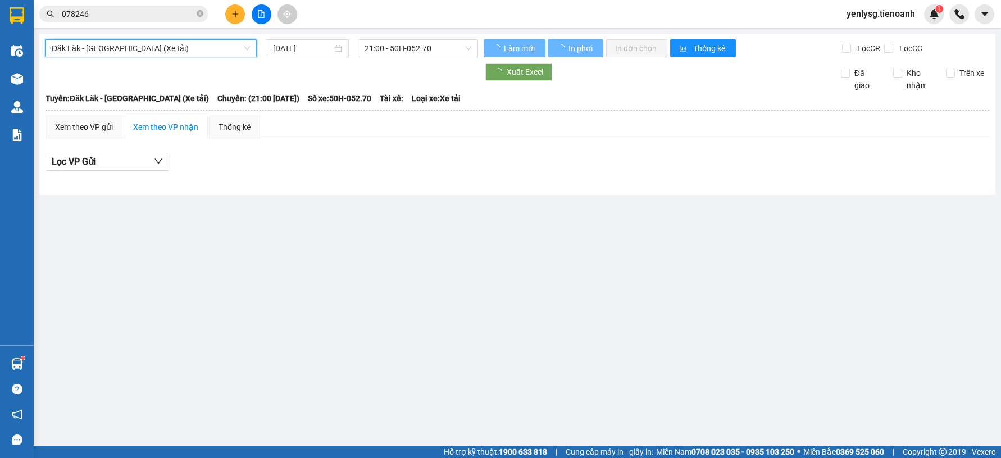
click at [344, 34] on div "Đăk Lăk - Sài Gòn (Xe tải) Đăk Lăk - Sài Gòn (Xe tải) 14/09/2025 21:00 - 50H-05…" at bounding box center [517, 114] width 957 height 161
click at [327, 48] on input "[DATE]" at bounding box center [303, 48] width 60 height 12
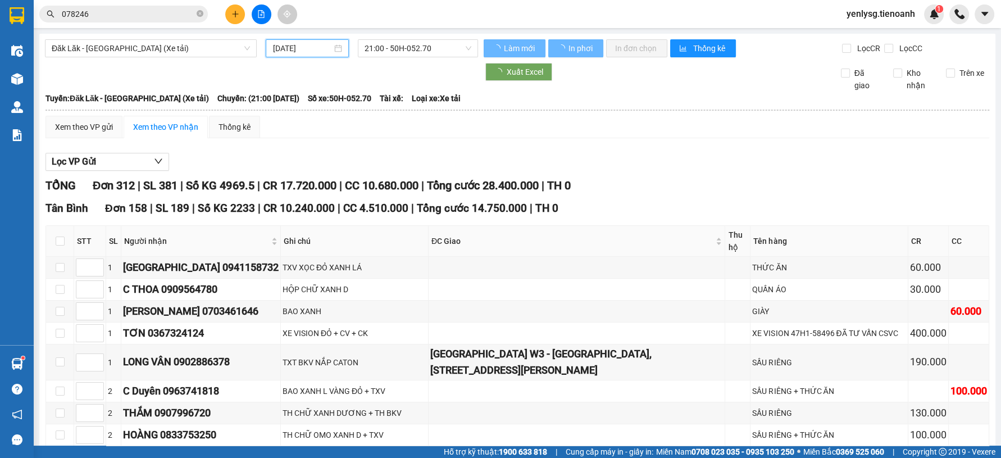
click at [316, 49] on input "[DATE]" at bounding box center [303, 48] width 60 height 12
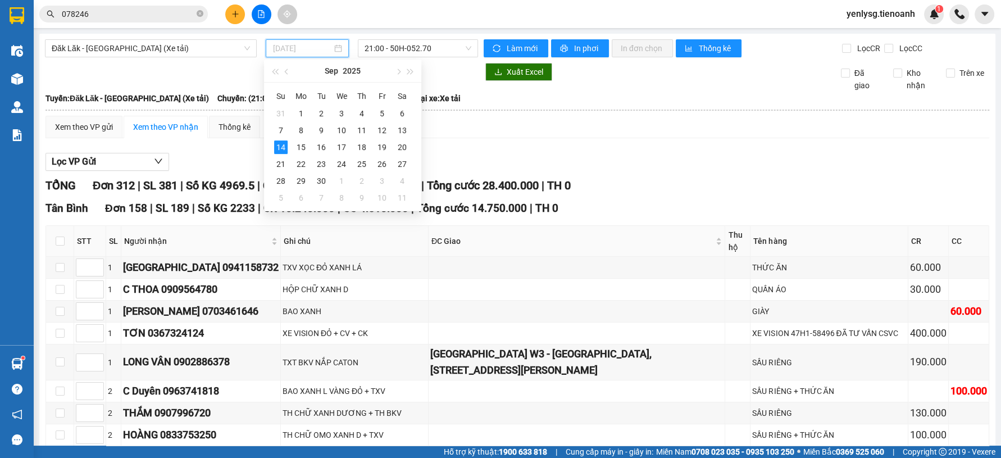
type input "[DATE]"
click at [84, 135] on div "Xem theo VP gửi" at bounding box center [84, 127] width 77 height 22
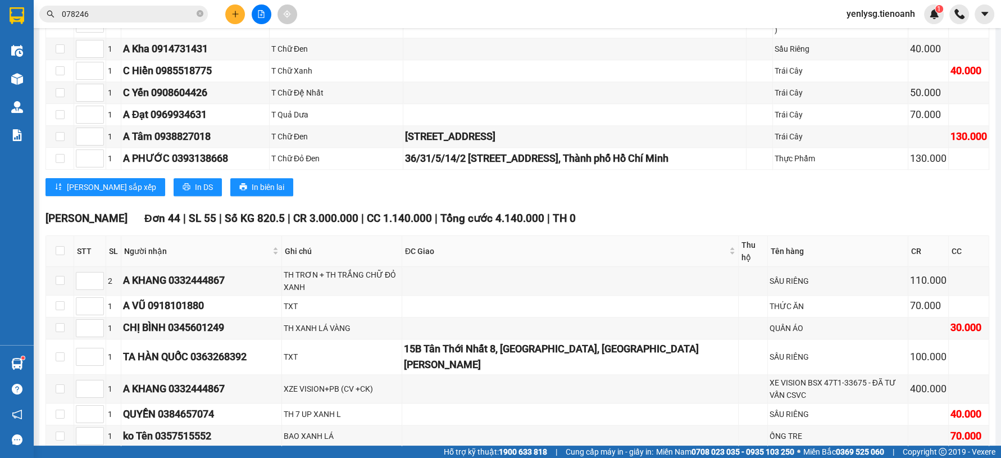
scroll to position [6542, 0]
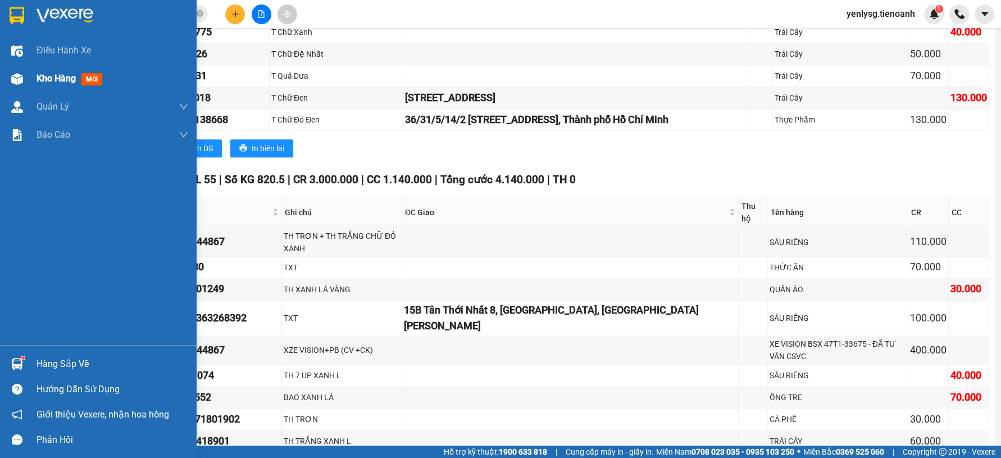
click at [3, 79] on div "Kho hàng mới" at bounding box center [98, 79] width 197 height 28
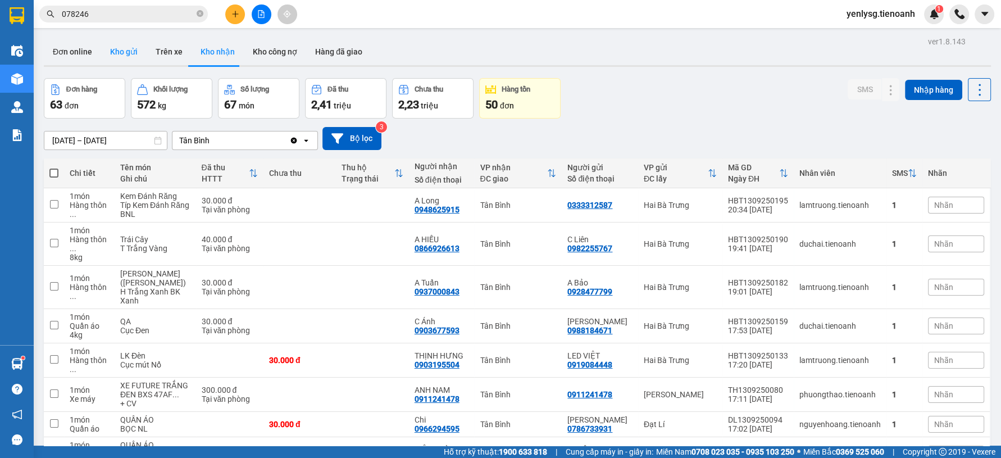
click at [106, 54] on button "Kho gửi" at bounding box center [124, 51] width 46 height 27
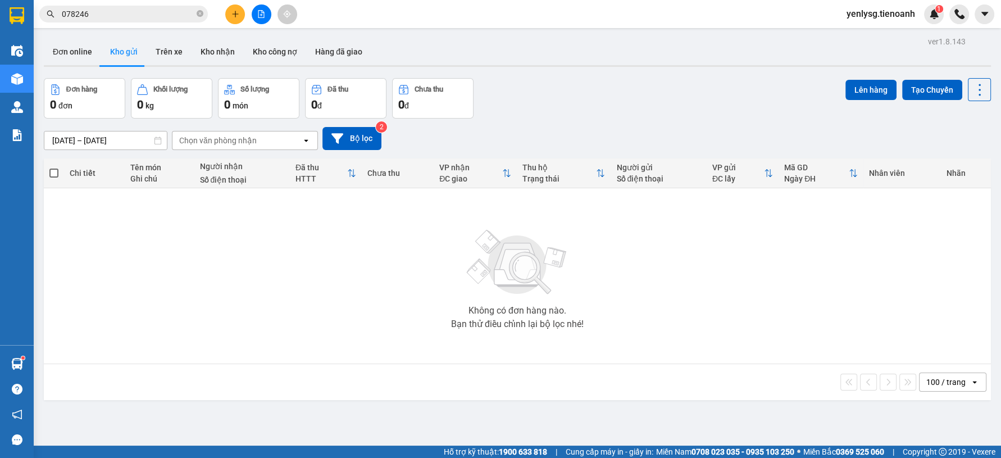
click at [886, 20] on span "yenlysg.tienoanh" at bounding box center [881, 14] width 87 height 14
click at [880, 29] on span "Đăng xuất" at bounding box center [886, 35] width 62 height 12
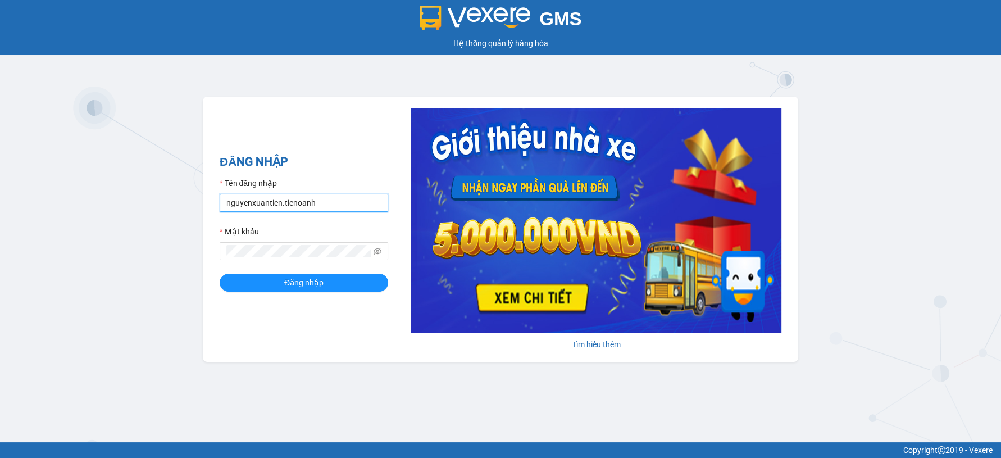
click at [318, 207] on input "nguyenxuantien.tienoanh" at bounding box center [304, 203] width 169 height 18
click at [318, 205] on input "nguyenxuantien.tienoanh" at bounding box center [304, 203] width 169 height 18
click at [318, 204] on input "nguyenxuantien.tienoanh" at bounding box center [304, 203] width 169 height 18
type input "yenlysg.tienoanh"
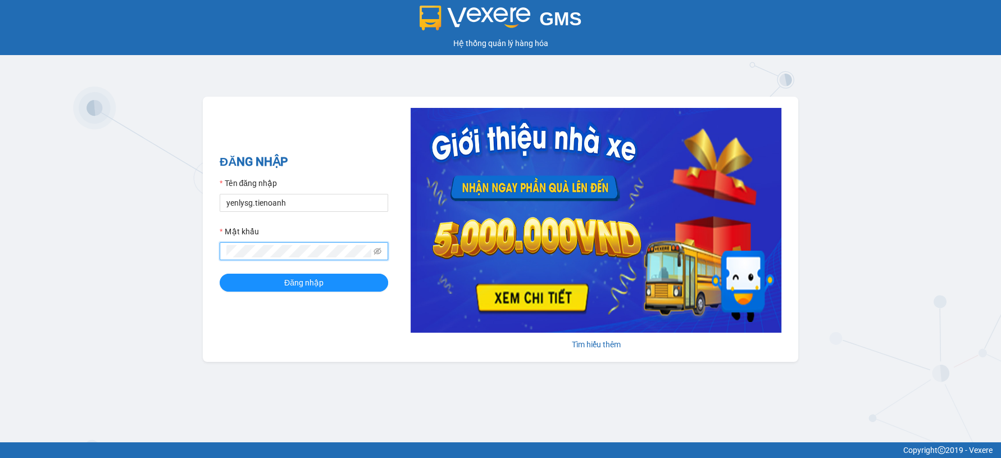
click at [220, 274] on button "Đăng nhập" at bounding box center [304, 283] width 169 height 18
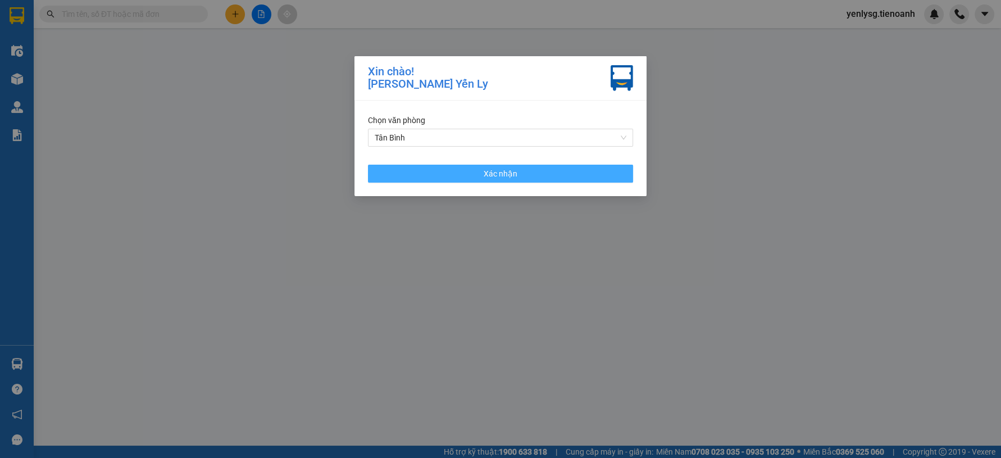
click at [409, 171] on button "Xác nhận" at bounding box center [500, 174] width 265 height 18
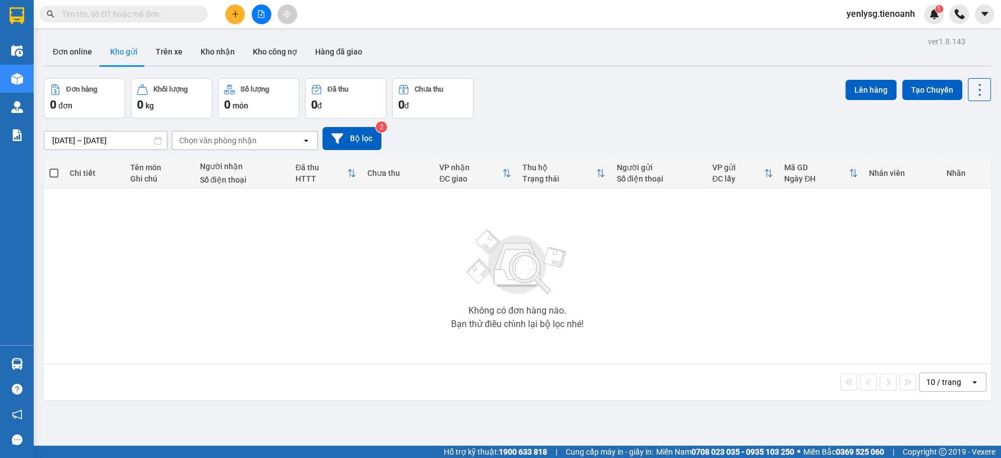
click at [90, 12] on input "text" at bounding box center [128, 14] width 133 height 12
paste input "0376656103"
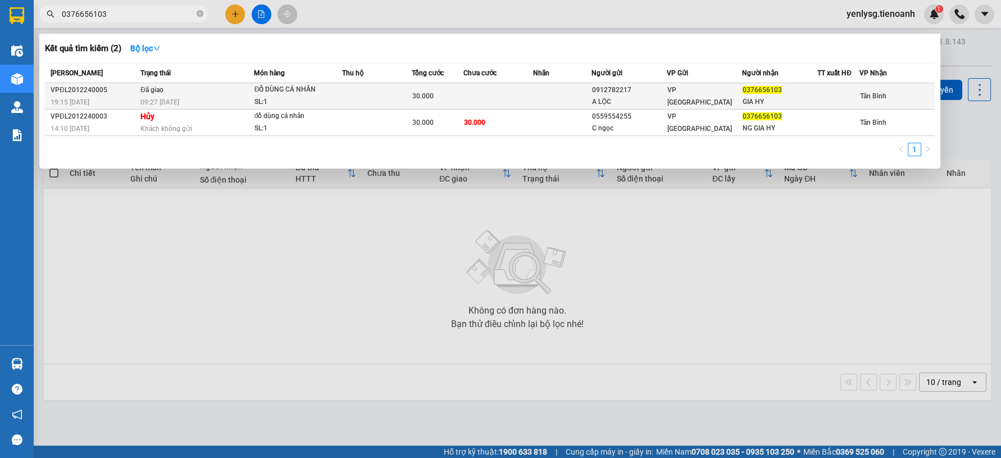
type input "0376656103"
click at [198, 97] on div "09:27 - 21/12" at bounding box center [196, 102] width 112 height 12
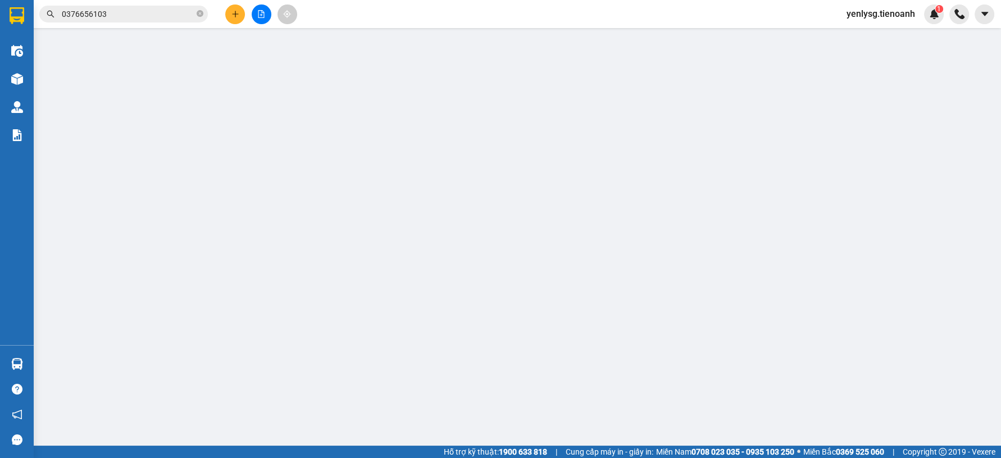
type input "0376656103"
type input "GIA HY"
type input "0912782217"
type input "A LỘC"
type input "30.000"
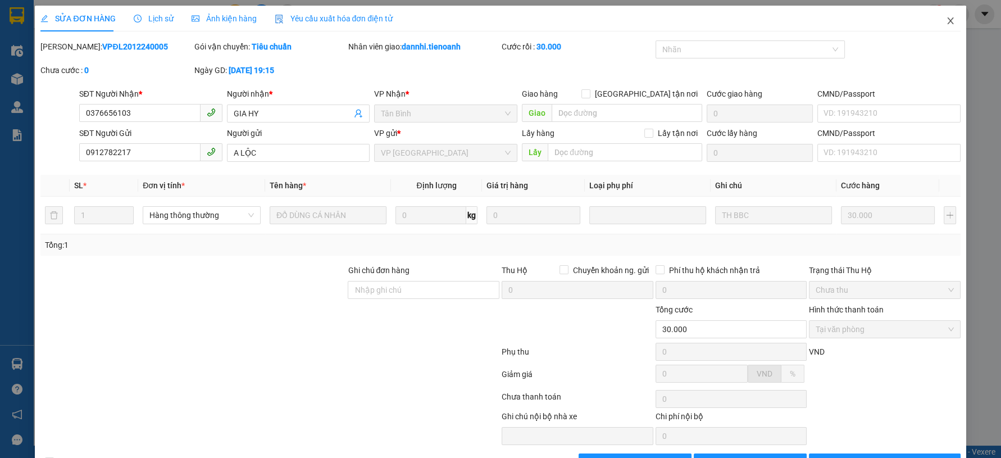
click at [935, 25] on span "Close" at bounding box center [950, 21] width 31 height 31
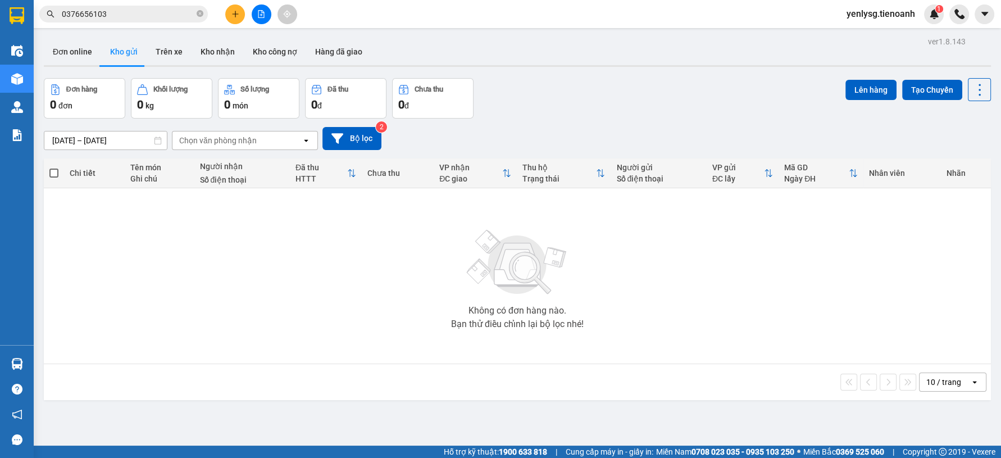
click at [901, 19] on span "yenlysg.tienoanh" at bounding box center [881, 14] width 87 height 14
click at [889, 36] on span "Đăng xuất" at bounding box center [886, 35] width 62 height 12
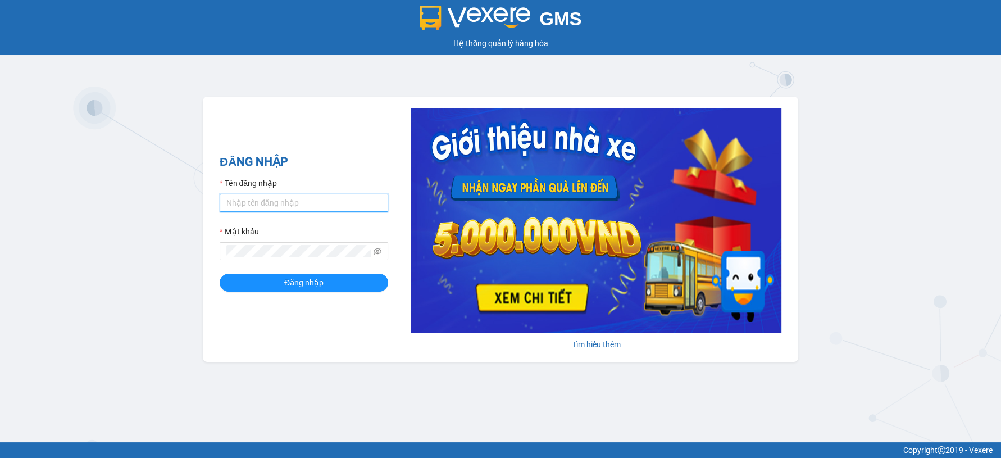
type input "nguyenxuantien.tienoanh"
drag, startPoint x: 111, startPoint y: 19, endPoint x: 118, endPoint y: 17, distance: 6.8
